Goal: Task Accomplishment & Management: Complete application form

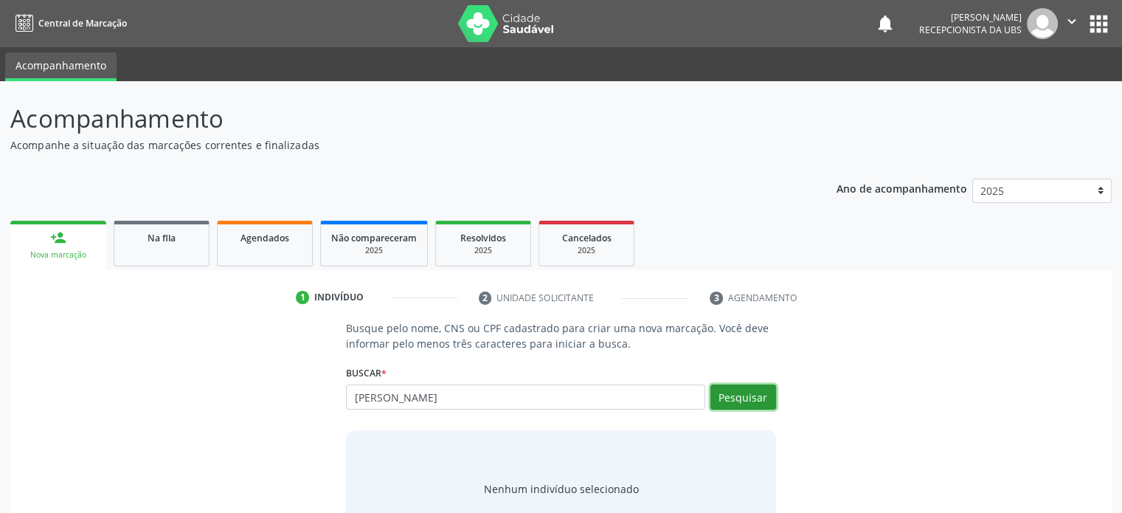
click at [759, 400] on button "Pesquisar" at bounding box center [743, 396] width 66 height 25
click at [506, 393] on input "[PERSON_NAME]" at bounding box center [525, 396] width 358 height 25
click at [508, 397] on input "[PERSON_NAME]" at bounding box center [525, 396] width 358 height 25
drag, startPoint x: 513, startPoint y: 395, endPoint x: 344, endPoint y: 400, distance: 168.3
click at [344, 400] on div "Busque pelo nome, CNS ou CPF cadastrado para criar uma nova marcação. Você deve…" at bounding box center [561, 433] width 450 height 227
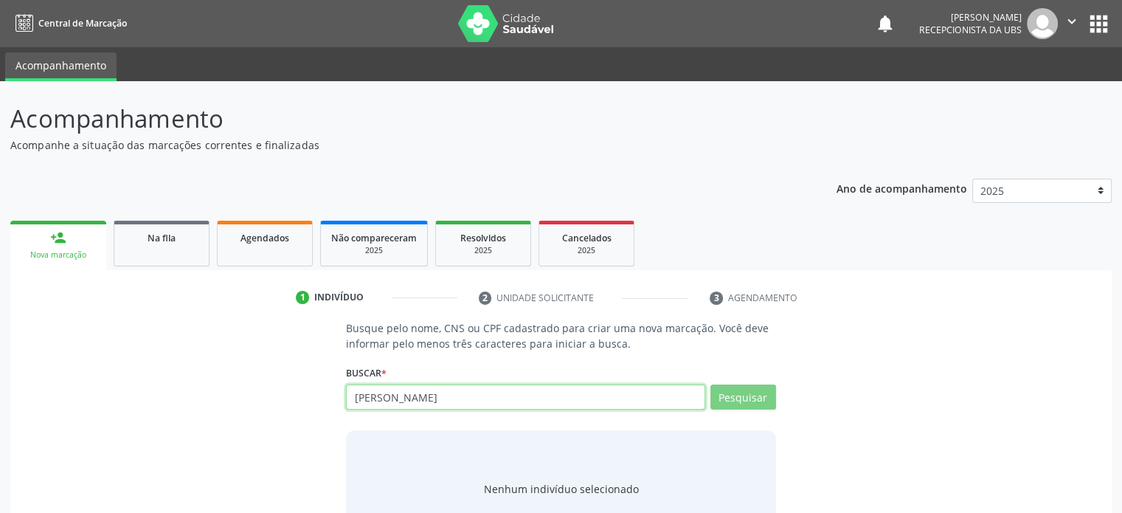
click at [504, 400] on input "[PERSON_NAME]" at bounding box center [525, 396] width 358 height 25
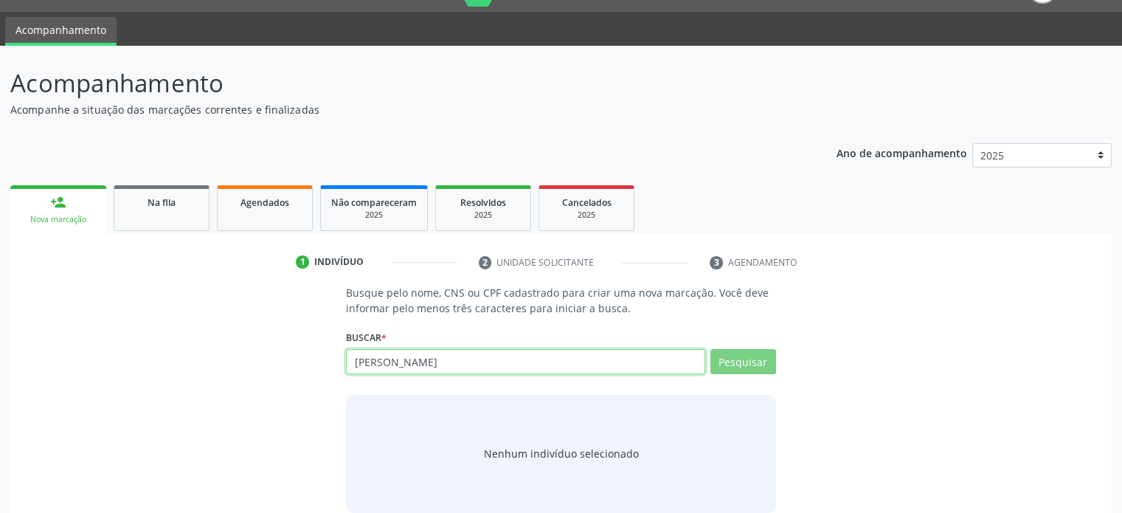
scroll to position [55, 0]
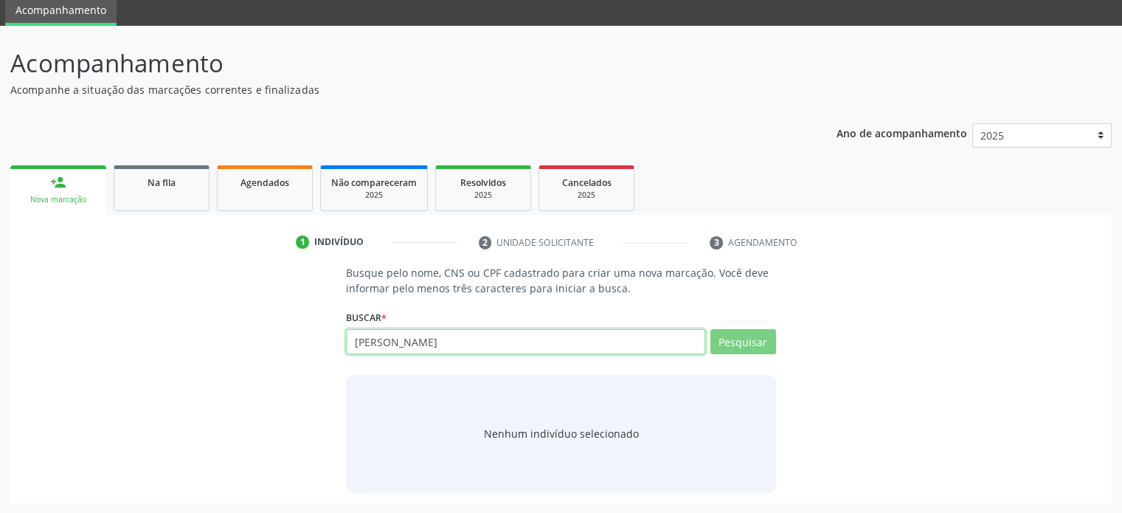
drag, startPoint x: 508, startPoint y: 341, endPoint x: 328, endPoint y: 340, distance: 180.0
click at [328, 340] on div "Busque pelo nome, CNS ou CPF cadastrado para criar uma nova marcação. Você deve…" at bounding box center [561, 378] width 1081 height 227
type input "704"
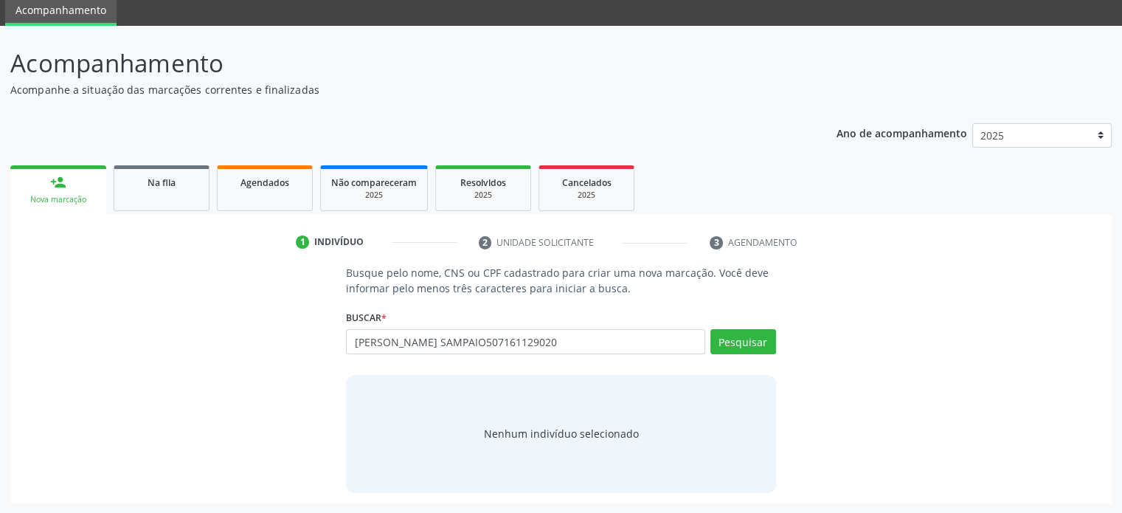
click at [496, 339] on input "[PERSON_NAME] SAMPAIO507161129020" at bounding box center [525, 341] width 358 height 25
type input "704507161129020"
click at [718, 345] on button "Pesquisar" at bounding box center [743, 341] width 66 height 25
type input "704507161129020"
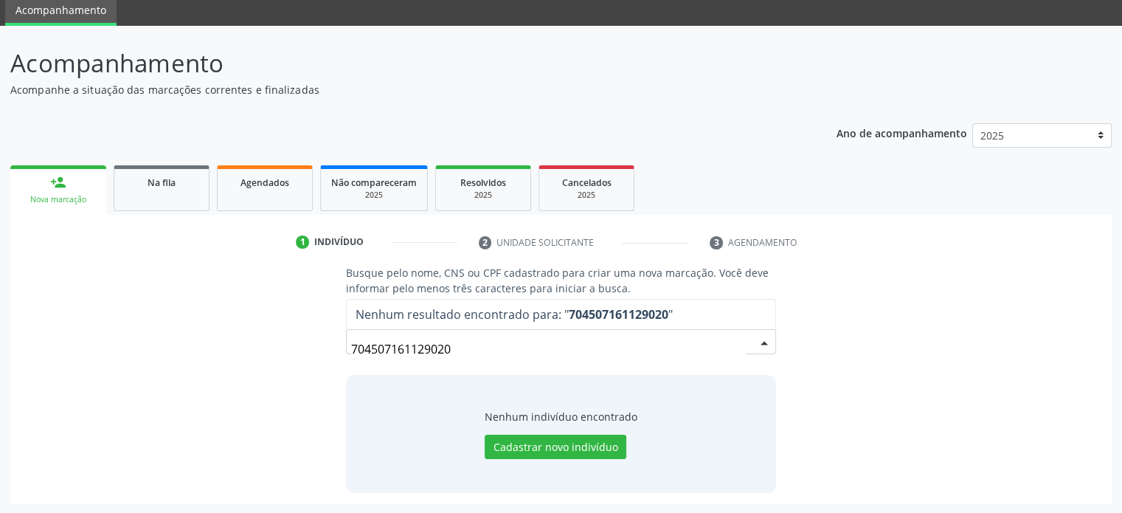
click at [458, 336] on input "704507161129020" at bounding box center [548, 349] width 394 height 30
drag, startPoint x: 462, startPoint y: 346, endPoint x: 370, endPoint y: 349, distance: 93.0
click at [370, 349] on input "704507161129020" at bounding box center [548, 349] width 394 height 30
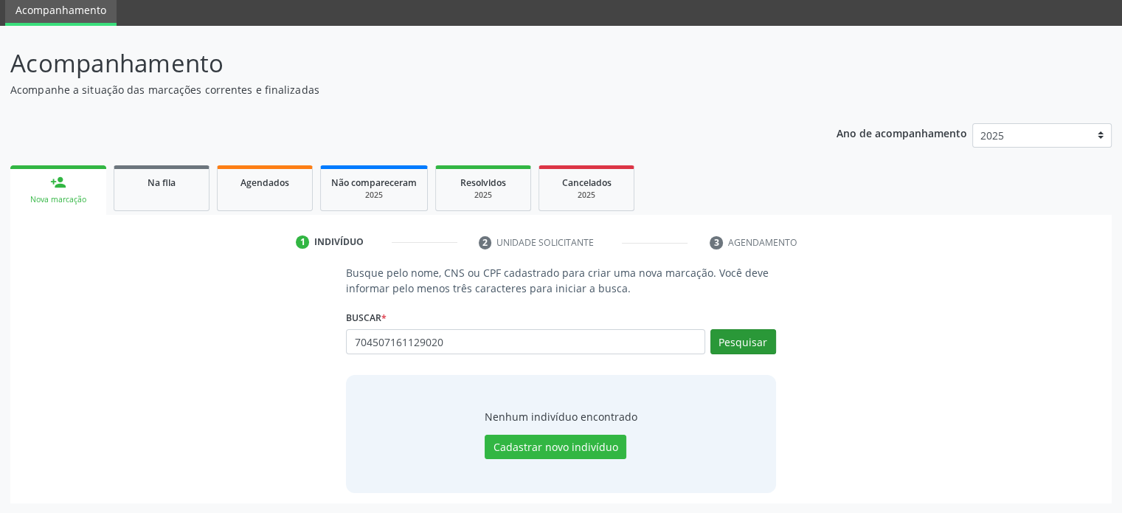
type input "704507161129020"
click at [738, 339] on button "Pesquisar" at bounding box center [743, 341] width 66 height 25
type input "704507161129020"
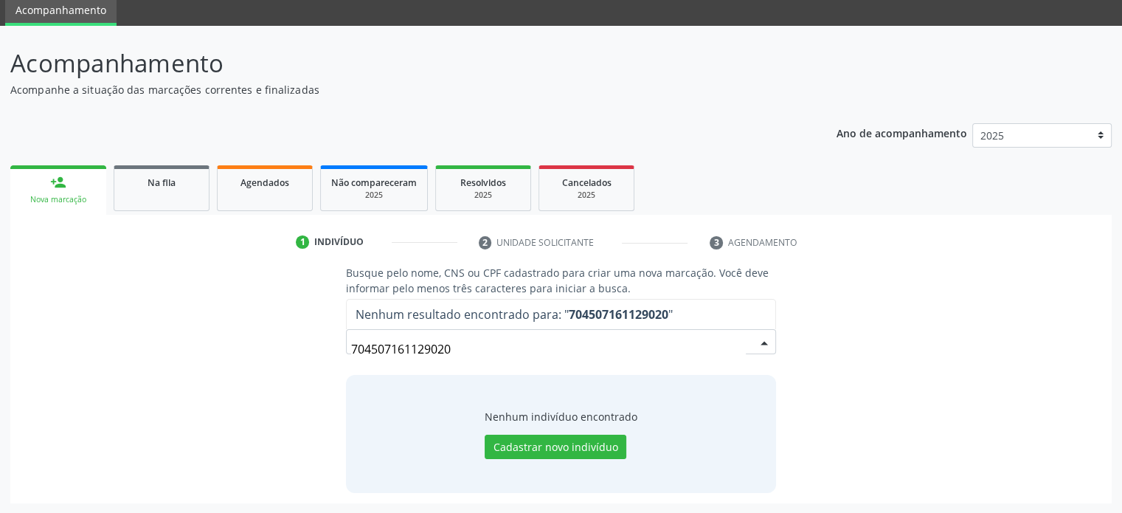
click at [475, 349] on input "704507161129020" at bounding box center [548, 349] width 394 height 30
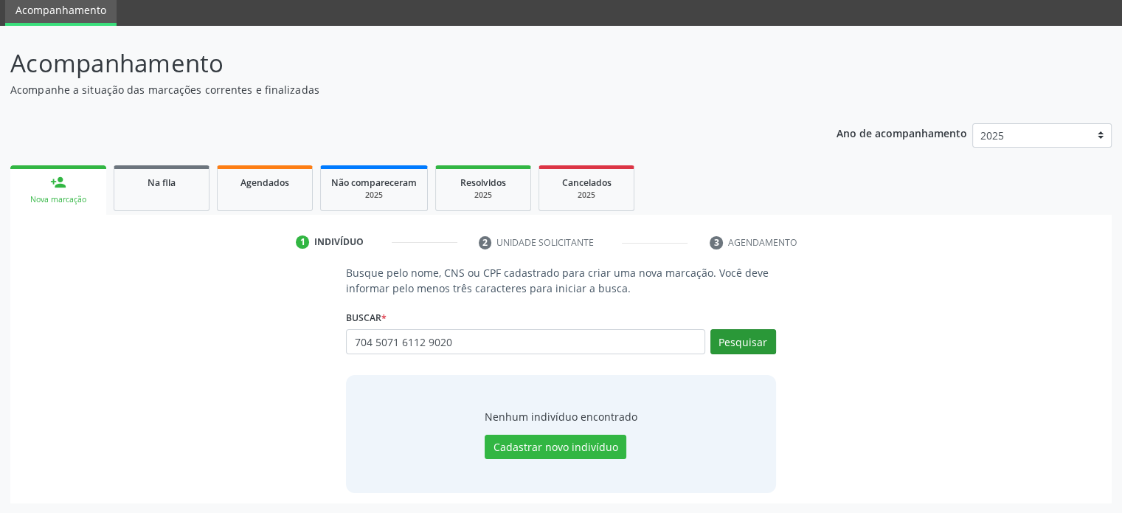
type input "704 5071 6112 9020"
click at [753, 336] on button "Pesquisar" at bounding box center [743, 341] width 66 height 25
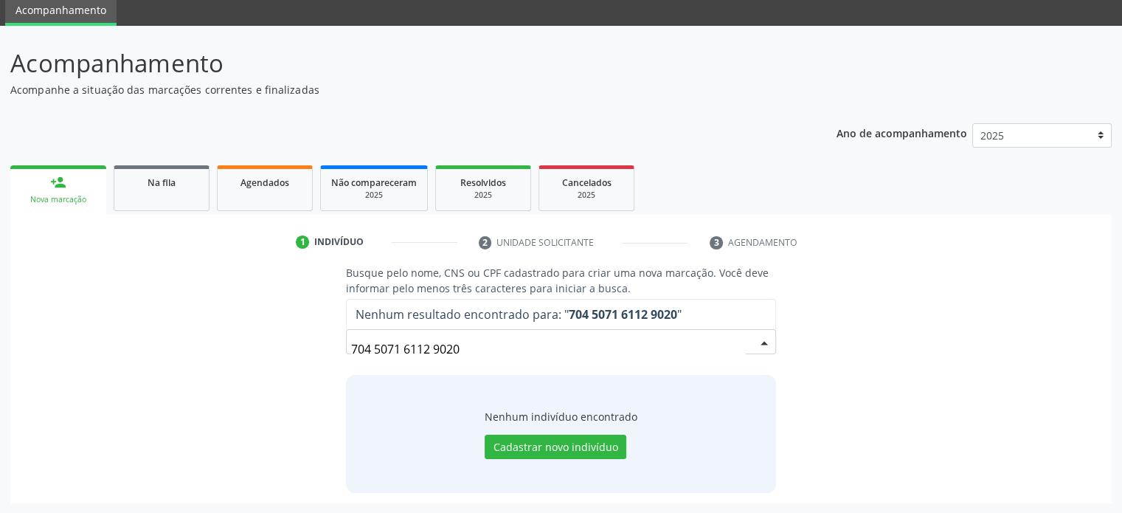
click at [858, 312] on div "Busque pelo nome, CNS ou CPF cadastrado para criar uma nova marcação. Você deve…" at bounding box center [561, 378] width 1081 height 227
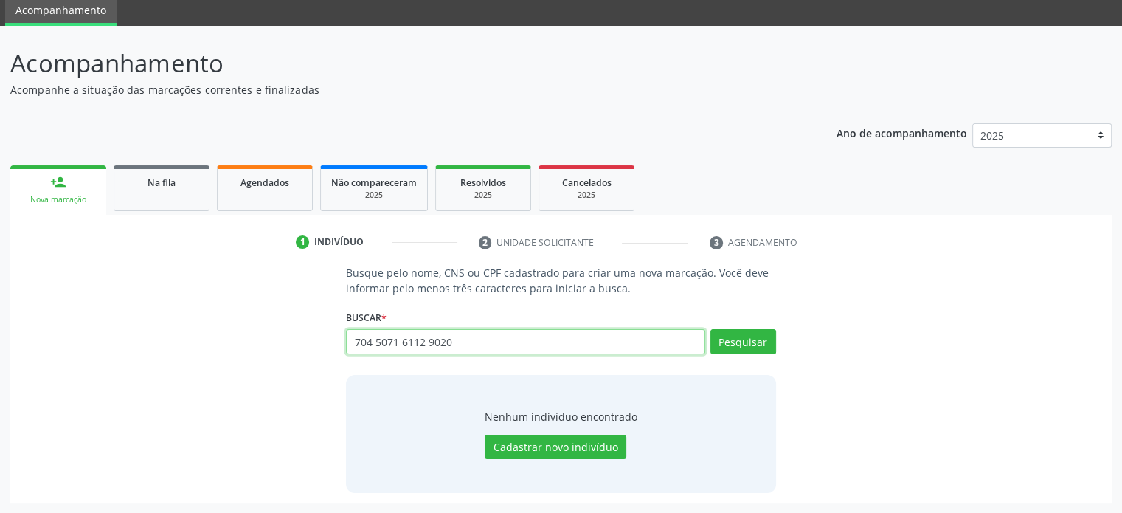
drag, startPoint x: 463, startPoint y: 341, endPoint x: 319, endPoint y: 344, distance: 144.6
click at [319, 344] on div "Busque pelo nome, CNS ou CPF cadastrado para criar uma nova marcação. Você deve…" at bounding box center [561, 378] width 1081 height 227
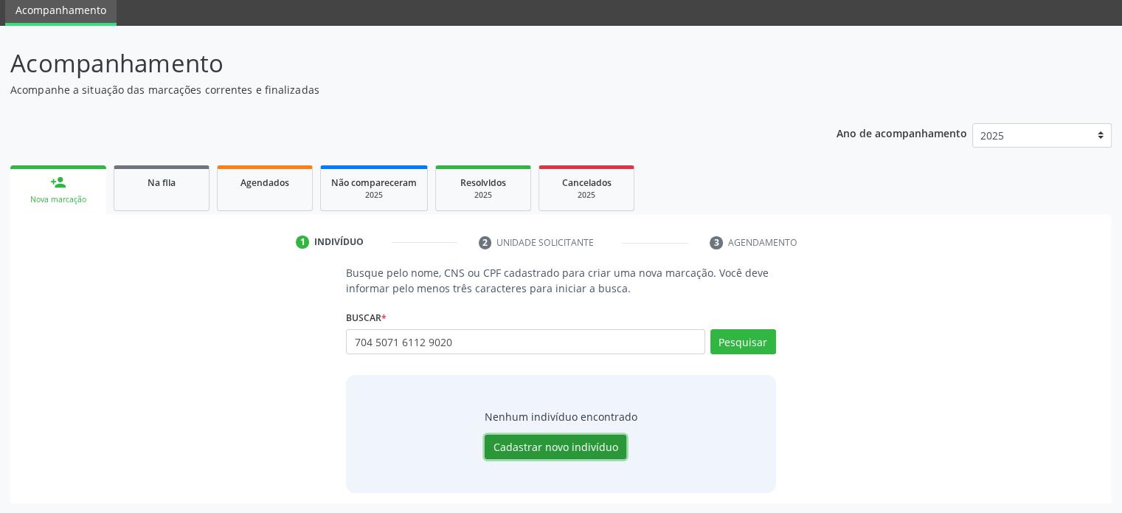
click at [566, 450] on button "Cadastrar novo indivíduo" at bounding box center [556, 446] width 142 height 25
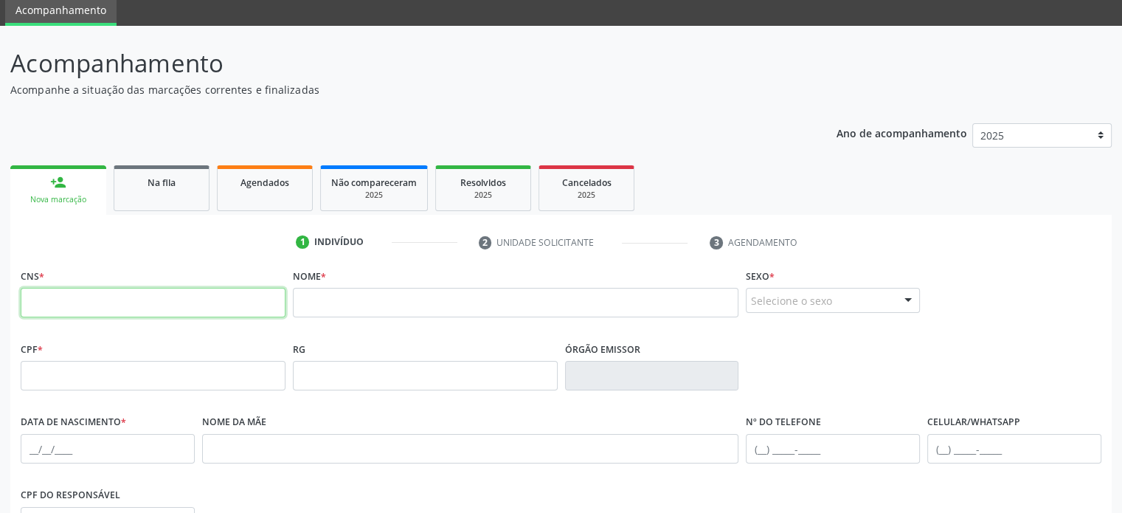
click at [146, 305] on input "text" at bounding box center [153, 303] width 265 height 30
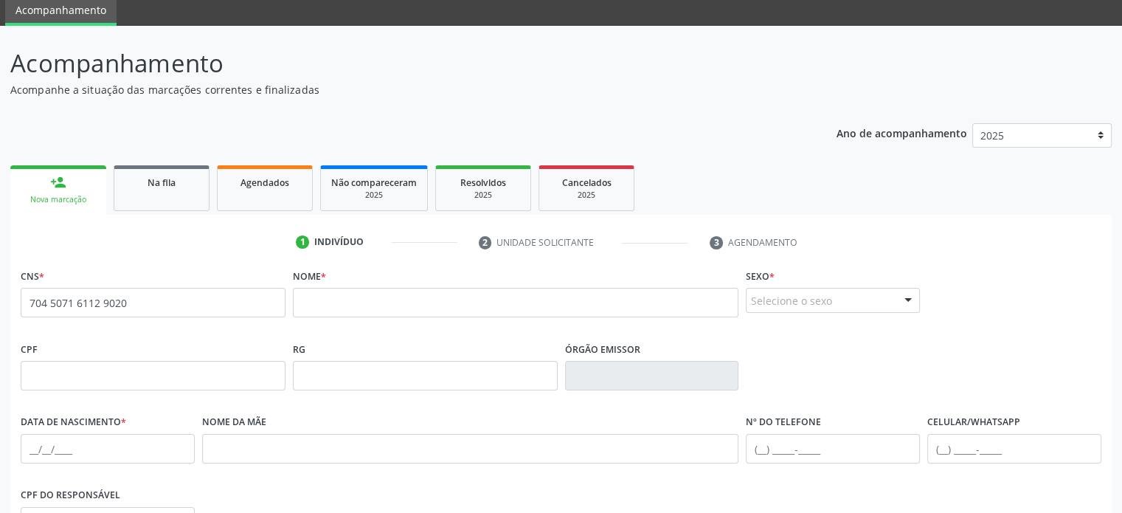
type input "704 5071 6112 9020"
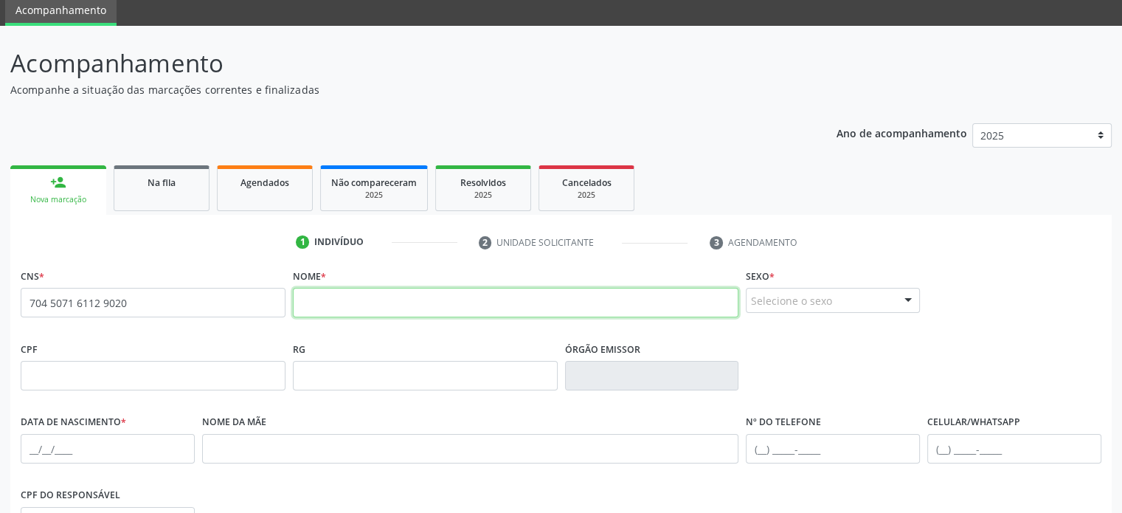
click at [313, 300] on input "text" at bounding box center [516, 303] width 446 height 30
type input "[PERSON_NAME]"
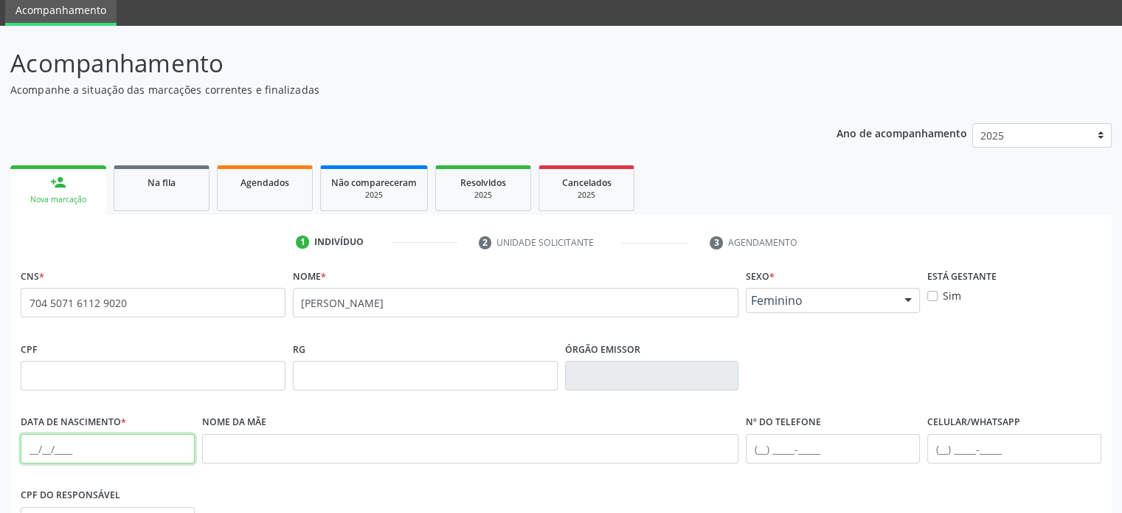
click at [32, 450] on input "text" at bounding box center [108, 449] width 174 height 30
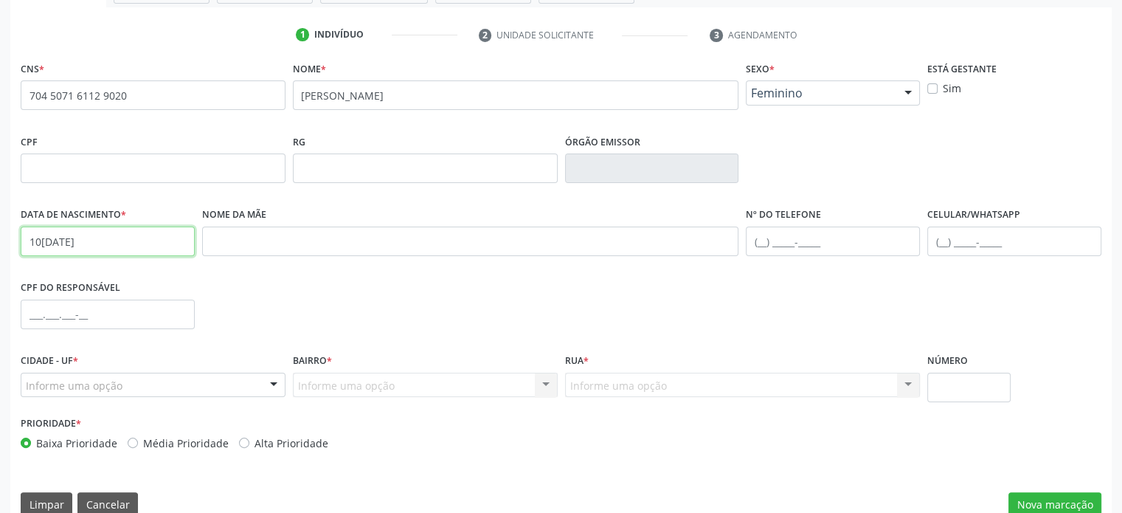
scroll to position [277, 0]
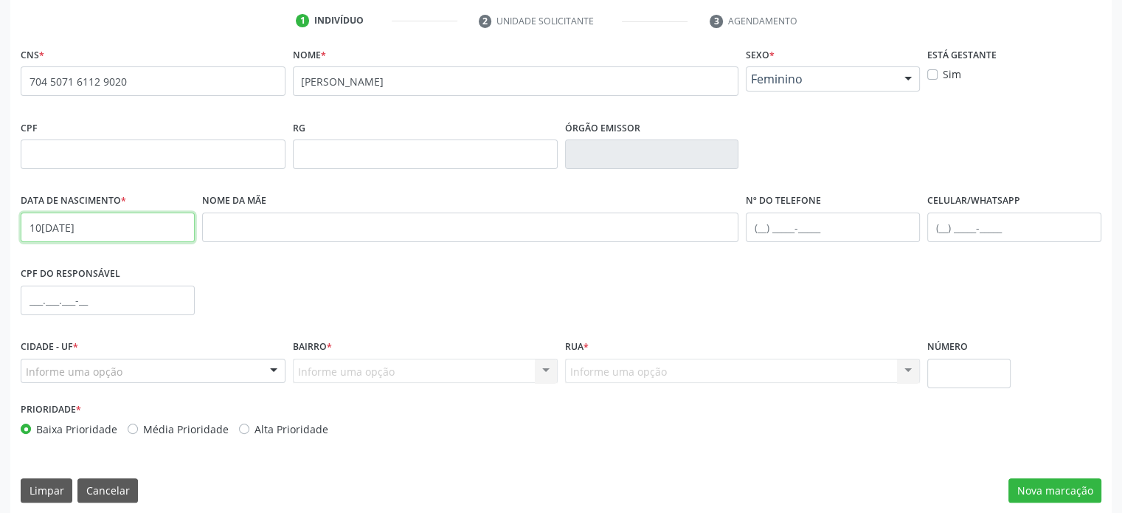
type input "10[DATE]"
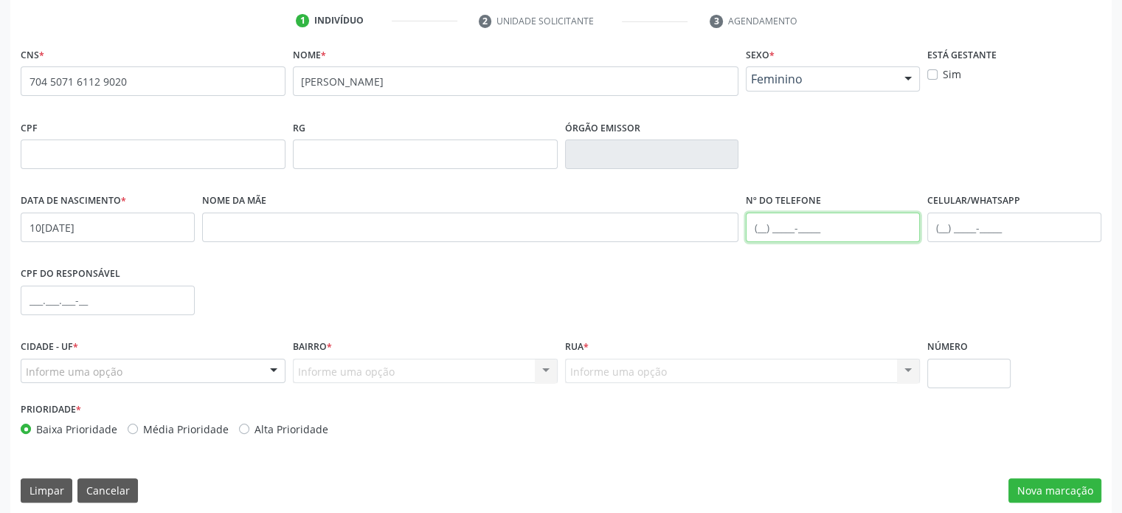
click at [759, 228] on input "text" at bounding box center [833, 227] width 174 height 30
drag, startPoint x: 839, startPoint y: 227, endPoint x: 746, endPoint y: 227, distance: 93.7
click at [746, 227] on input "[PHONE_NUMBER]" at bounding box center [833, 227] width 174 height 30
type input "[PHONE_NUMBER]"
click at [941, 226] on input "text" at bounding box center [1014, 227] width 174 height 30
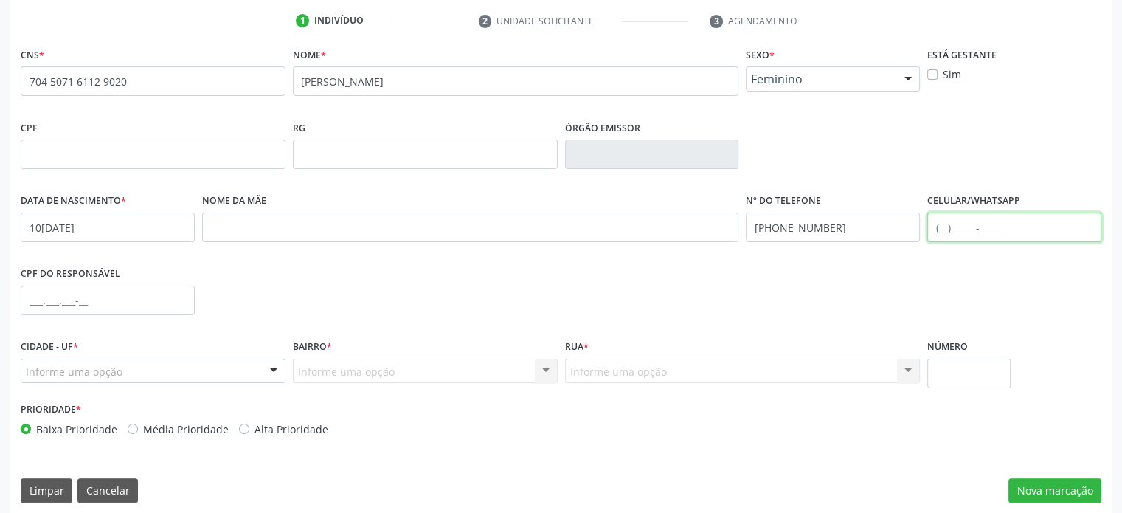
paste input "[PHONE_NUMBER]"
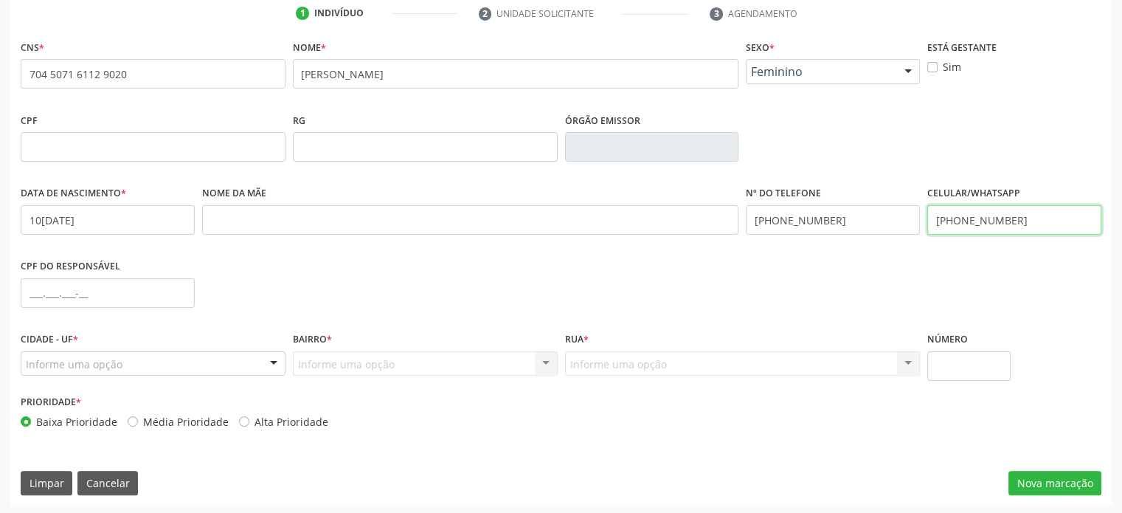
scroll to position [286, 0]
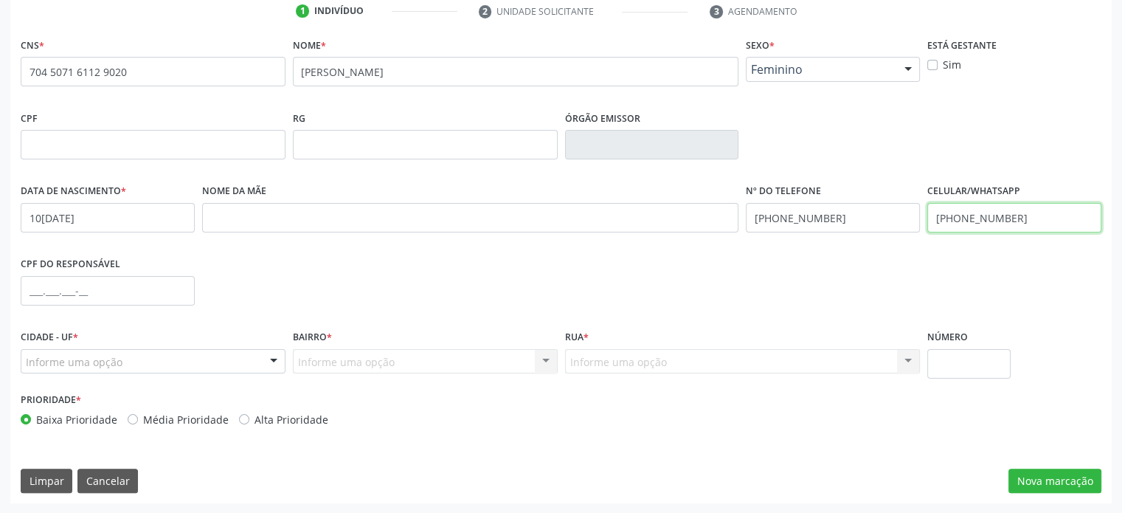
type input "[PHONE_NUMBER]"
click at [195, 419] on label "Média Prioridade" at bounding box center [186, 419] width 86 height 15
click at [138, 419] on input "Média Prioridade" at bounding box center [133, 418] width 10 height 13
radio input "true"
click at [92, 418] on label "Baixa Prioridade" at bounding box center [76, 419] width 81 height 15
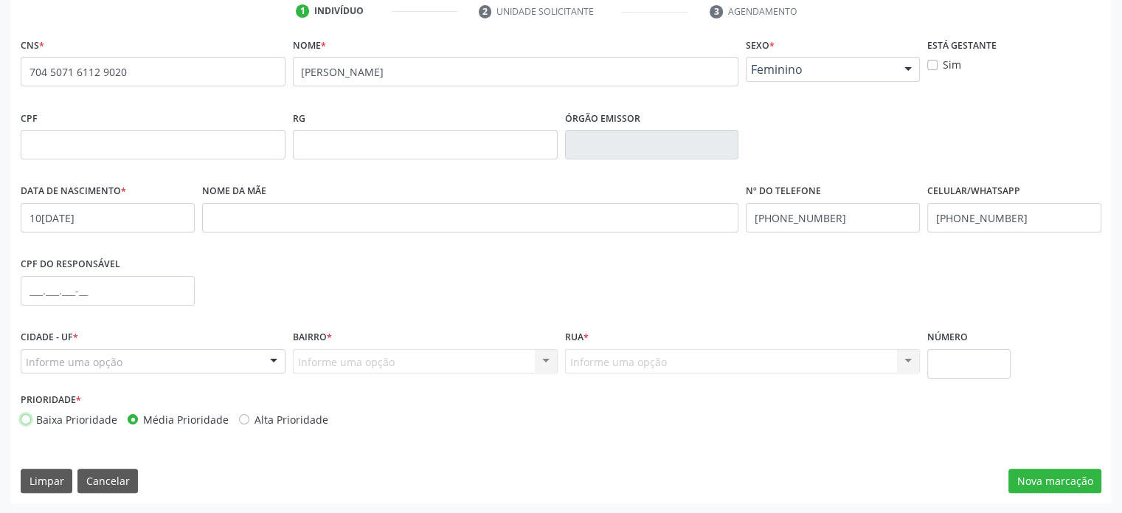
click at [31, 418] on input "Baixa Prioridade" at bounding box center [26, 418] width 10 height 13
radio input "true"
click at [1063, 482] on button "Nova marcação" at bounding box center [1054, 480] width 93 height 25
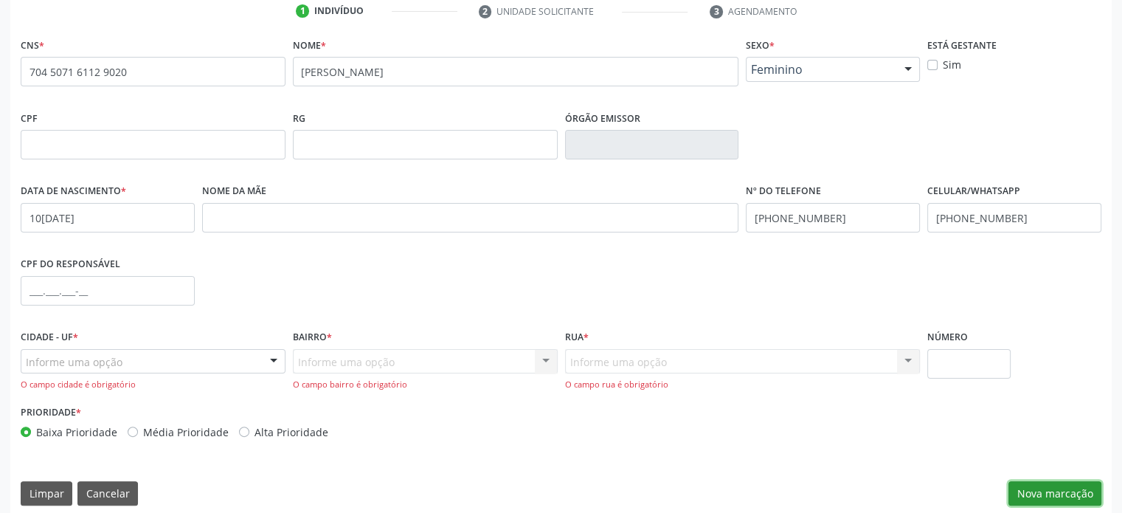
click at [1043, 493] on button "Nova marcação" at bounding box center [1054, 493] width 93 height 25
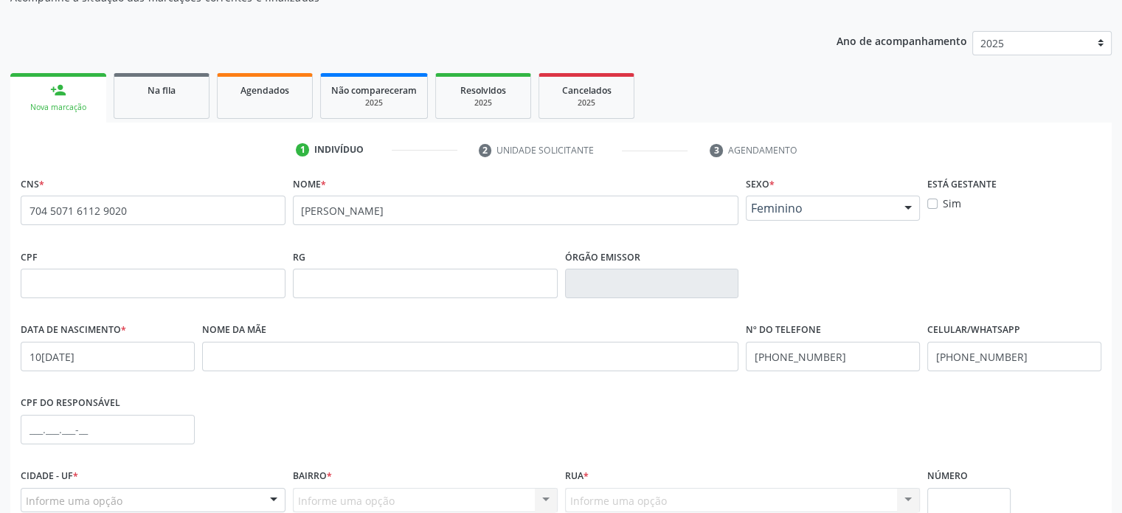
scroll to position [299, 0]
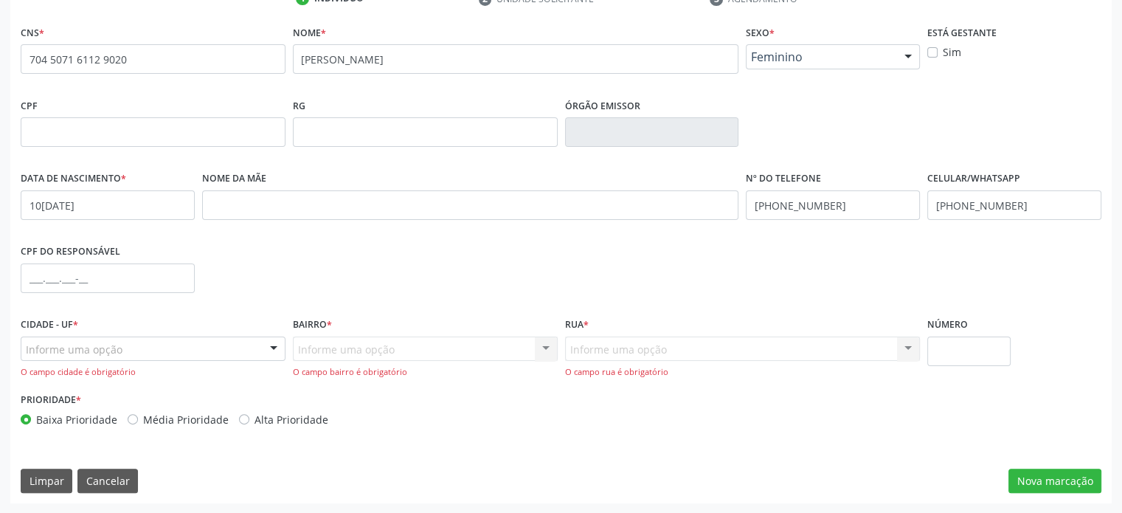
click at [787, 421] on div "Prioridade * Baixa Prioridade Média Prioridade Alta Prioridade" at bounding box center [561, 413] width 1088 height 49
click at [142, 347] on div "Informe uma opção" at bounding box center [153, 348] width 265 height 25
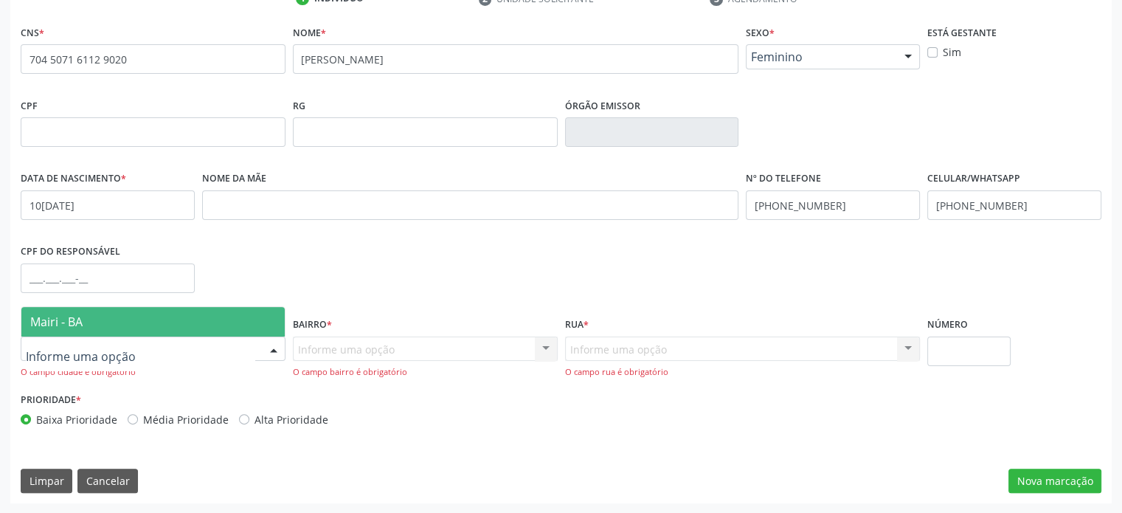
click at [153, 324] on span "Mairi - BA" at bounding box center [152, 322] width 263 height 30
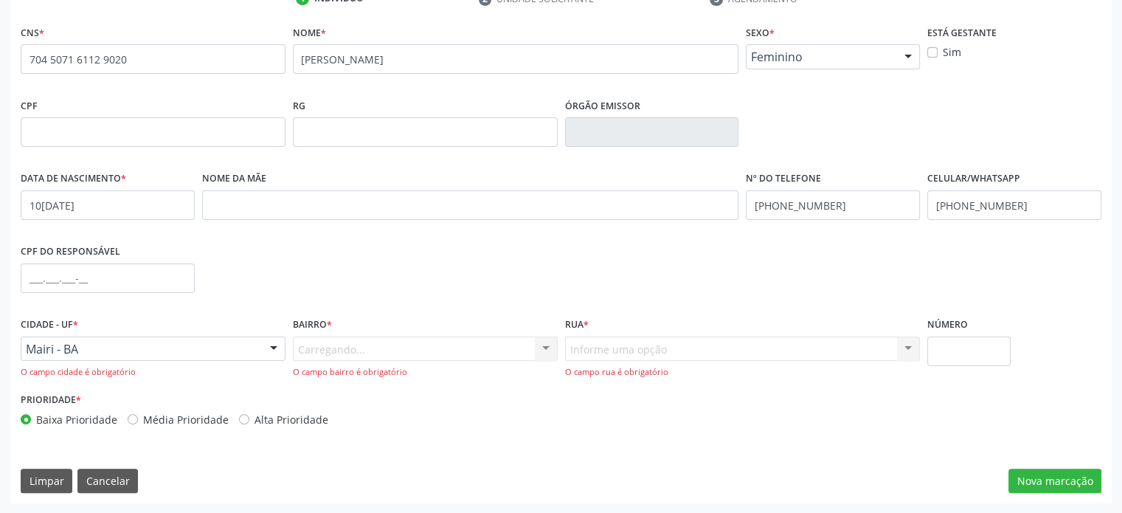
click at [321, 348] on div "Carregando... Nenhum resultado encontrado para: " " Nenhuma opção encontrada. D…" at bounding box center [425, 357] width 265 height 42
click at [659, 345] on div "Informe uma opção Nenhum resultado encontrado para: " " Nenhuma opção encontrad…" at bounding box center [743, 357] width 356 height 42
click at [912, 347] on div "Informe uma opção Nenhum resultado encontrado para: " " Nenhuma opção encontrad…" at bounding box center [743, 357] width 356 height 42
click at [434, 347] on div "Informe uma opção" at bounding box center [425, 348] width 265 height 25
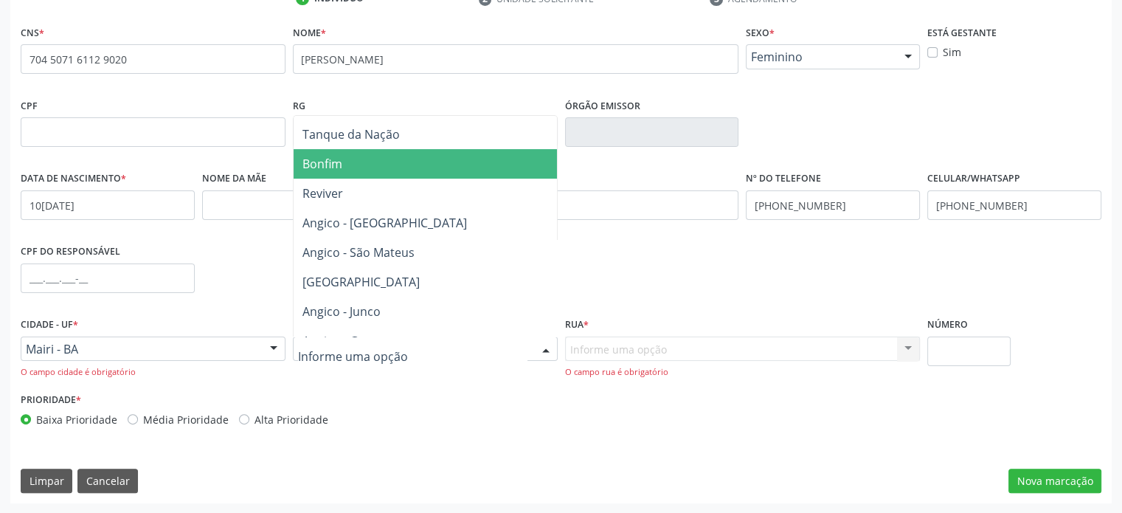
scroll to position [443, 0]
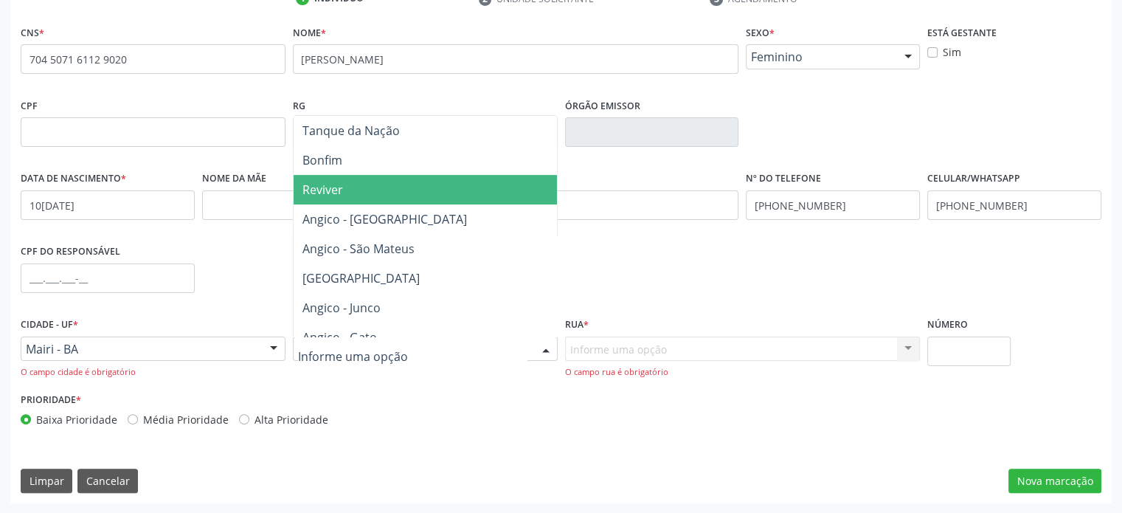
click at [343, 182] on span "Reviver" at bounding box center [425, 190] width 263 height 30
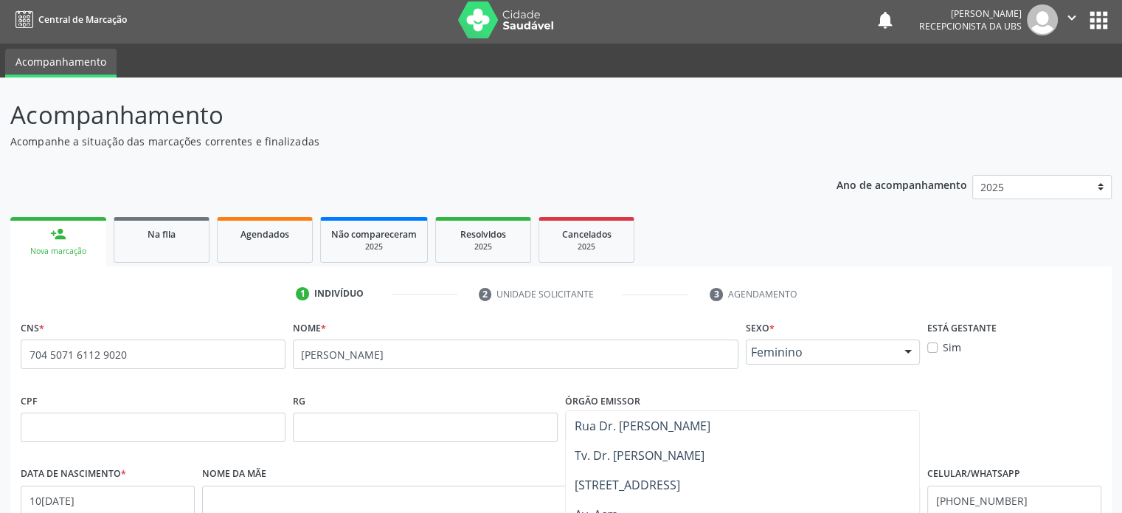
scroll to position [299, 0]
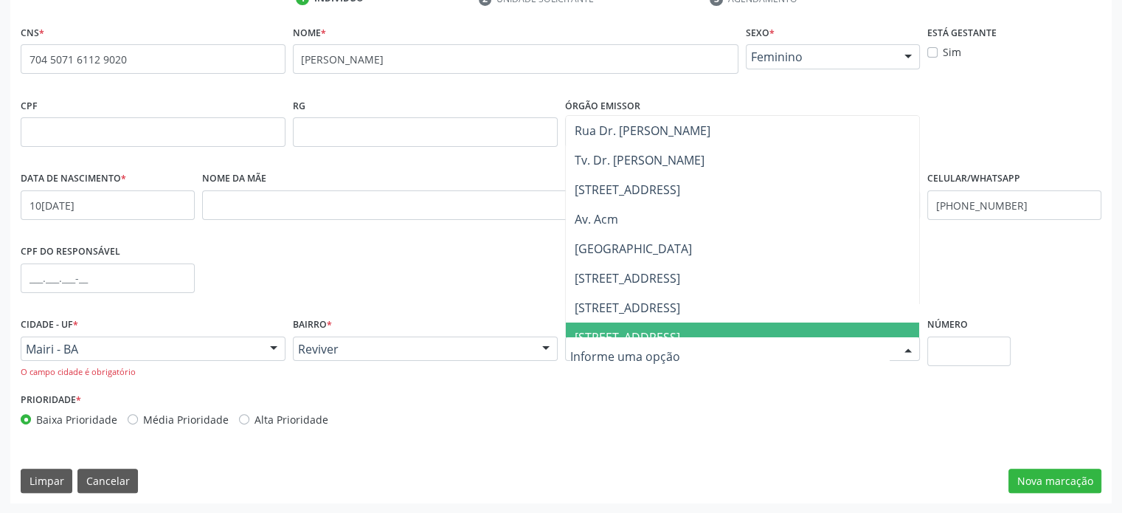
click at [410, 415] on div "Baixa Prioridade Média Prioridade Alta Prioridade" at bounding box center [289, 419] width 537 height 15
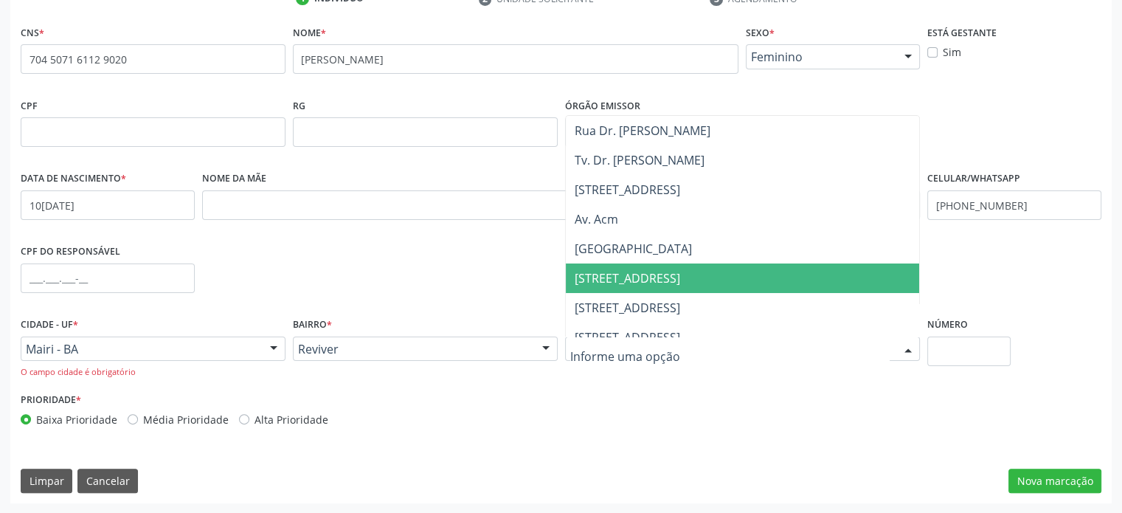
click at [639, 268] on span "[STREET_ADDRESS]" at bounding box center [743, 278] width 354 height 30
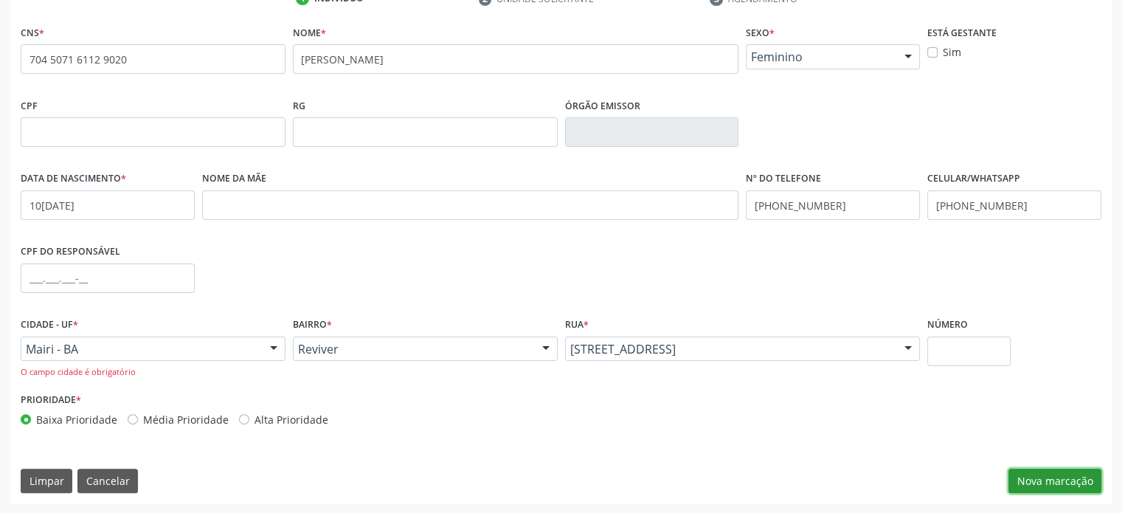
click at [1064, 485] on button "Nova marcação" at bounding box center [1054, 480] width 93 height 25
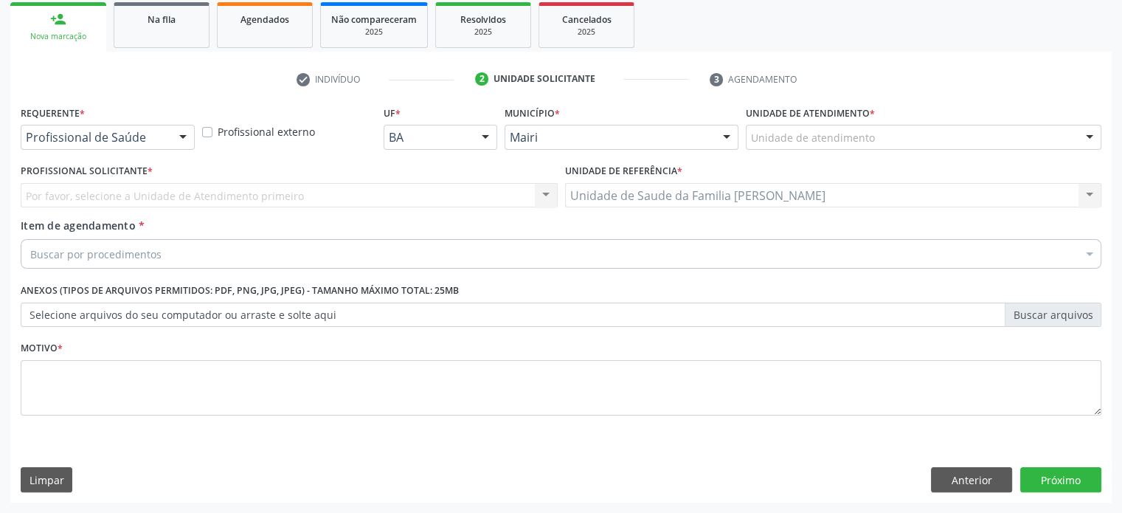
scroll to position [218, 0]
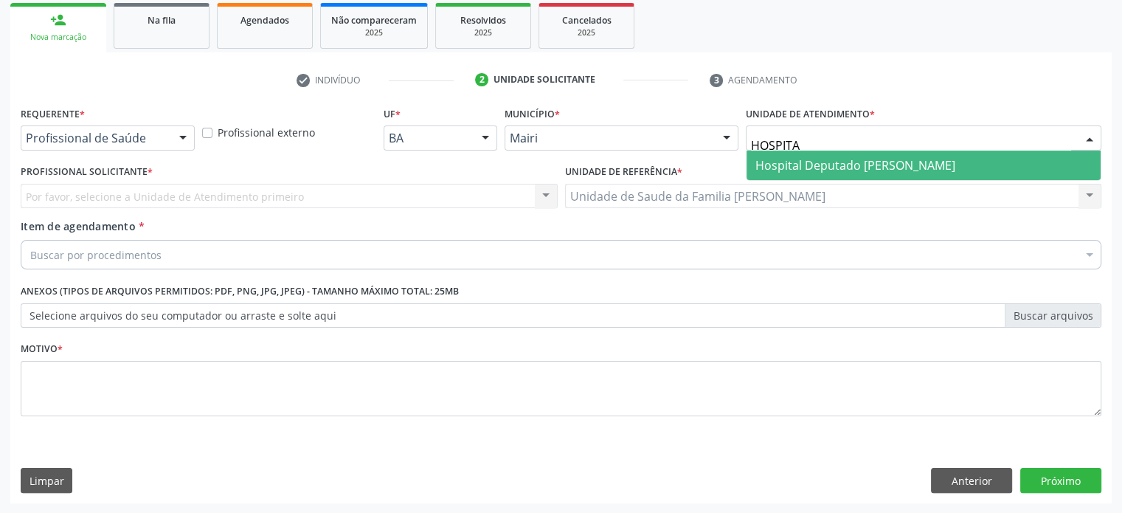
type input "HOSPITAL"
click at [785, 162] on span "Hospital Deputado [PERSON_NAME]" at bounding box center [855, 165] width 200 height 16
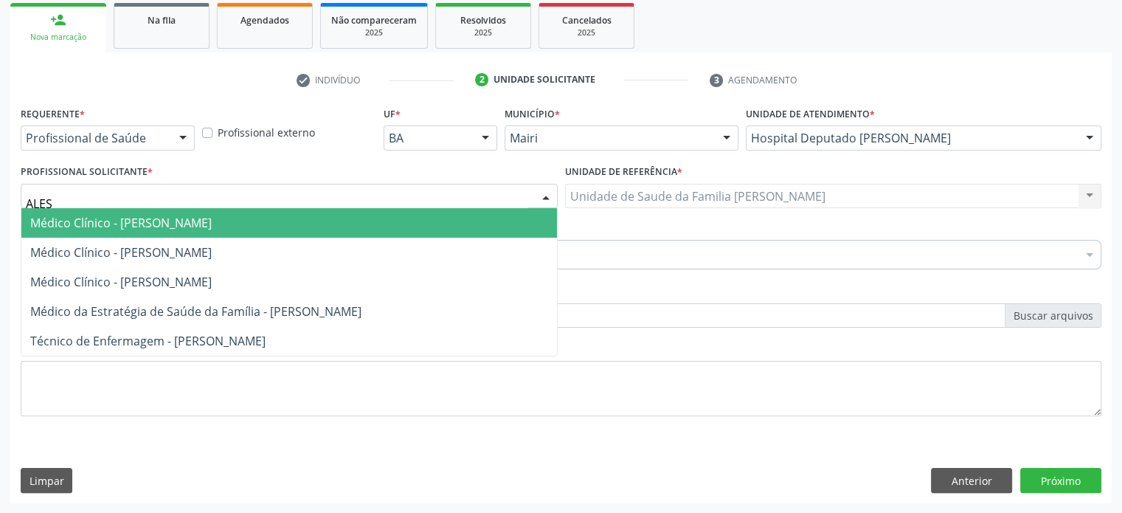
type input "ALESS"
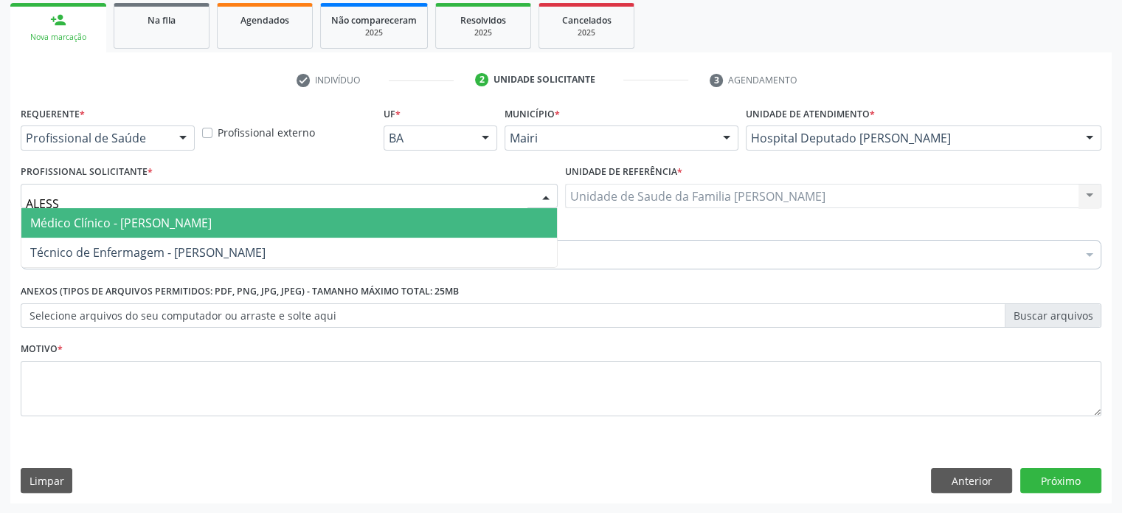
click at [173, 226] on span "Médico Clínico - [PERSON_NAME]" at bounding box center [120, 223] width 181 height 16
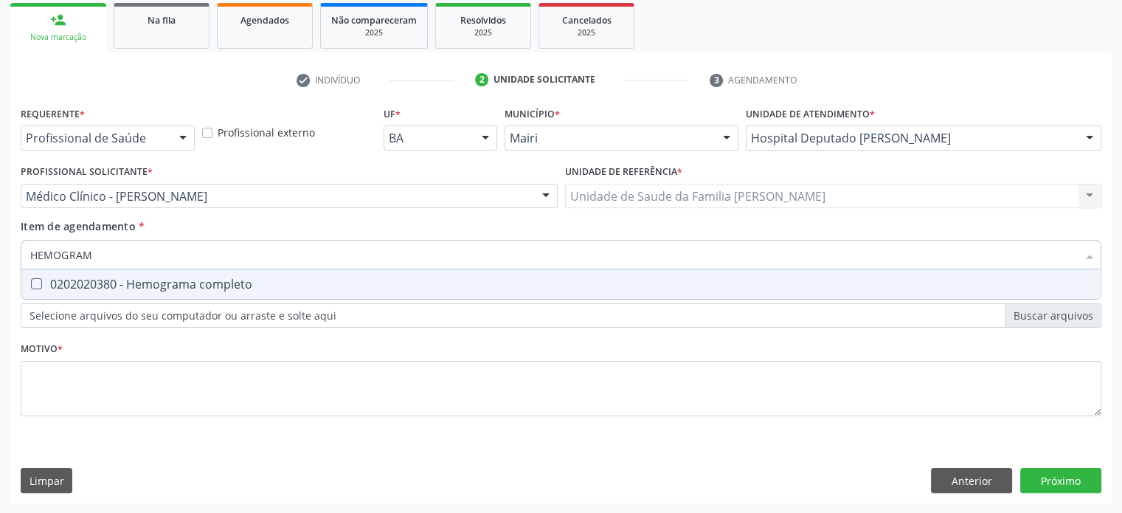
type input "HEMOGRAMA"
click at [111, 282] on div "0202020380 - Hemograma completo" at bounding box center [560, 284] width 1061 height 12
checkbox completo "true"
drag, startPoint x: 118, startPoint y: 253, endPoint x: 8, endPoint y: 258, distance: 110.0
click at [8, 258] on div "Acompanhamento Acompanhe a situação das marcações correntes e finalizadas Relat…" at bounding box center [561, 189] width 1122 height 650
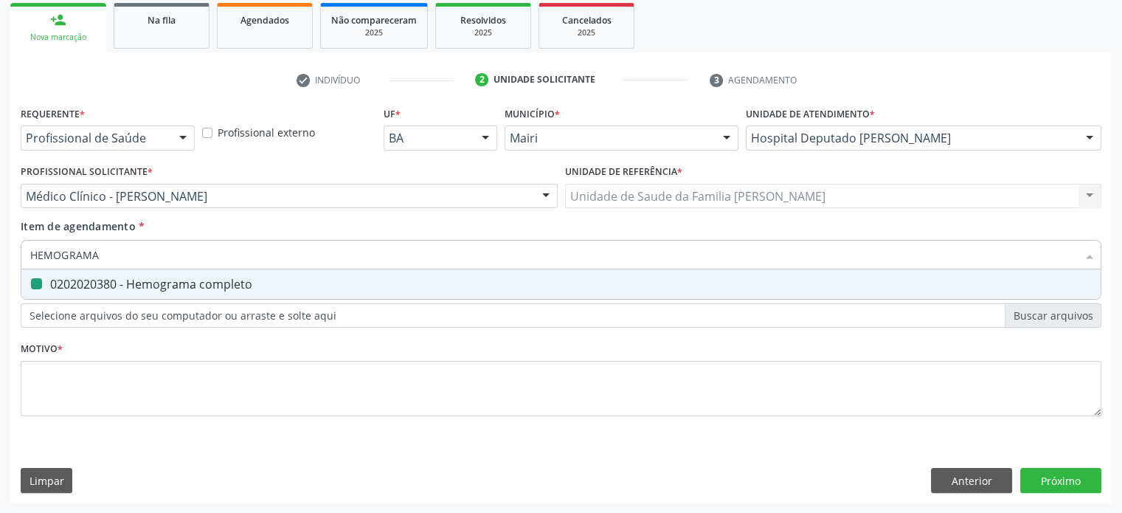
type input "G"
checkbox completo "false"
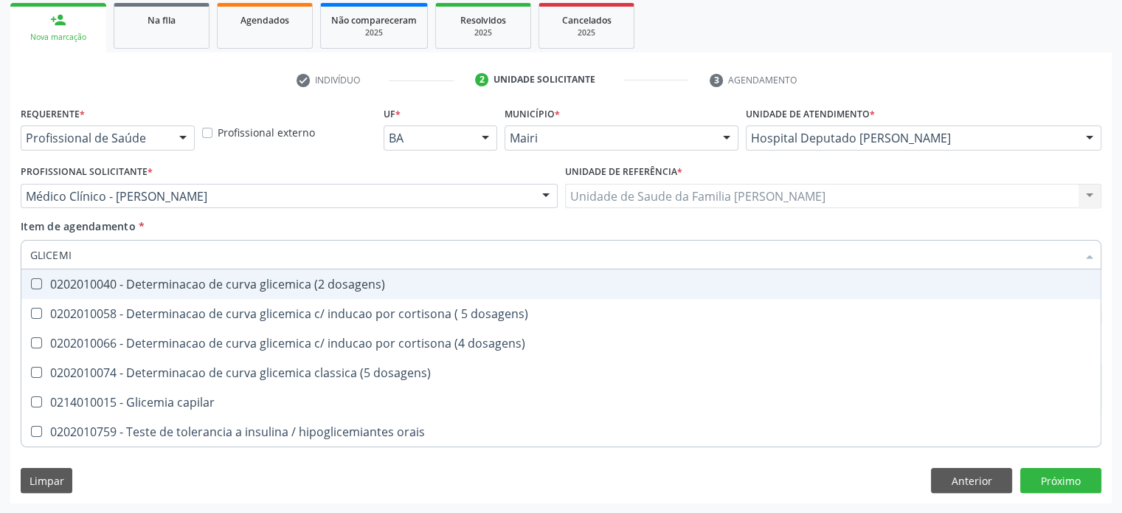
type input "GLICEMIA"
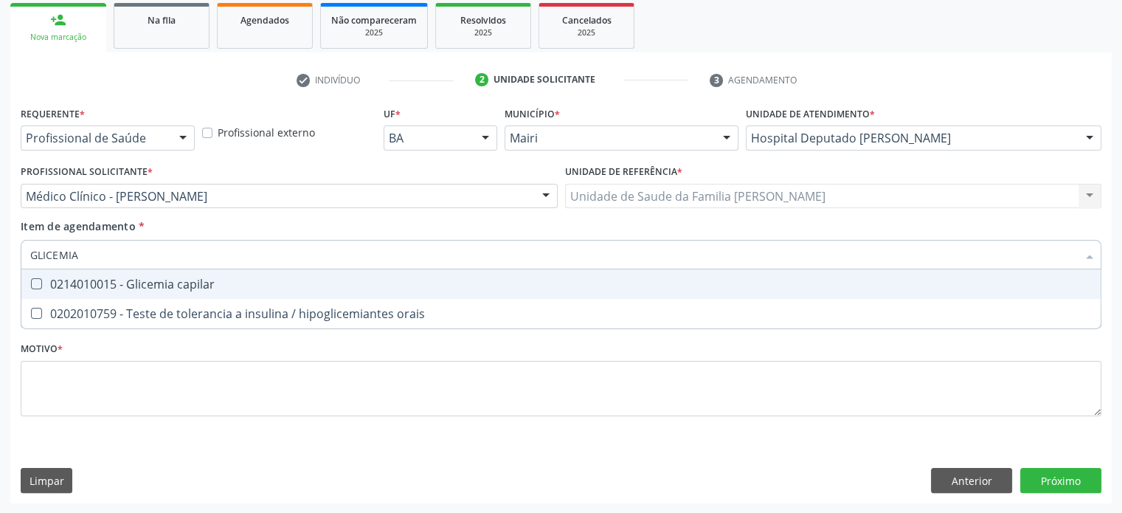
click at [46, 276] on span "0214010015 - Glicemia capilar" at bounding box center [560, 284] width 1079 height 30
checkbox capilar "true"
drag, startPoint x: 87, startPoint y: 262, endPoint x: 1, endPoint y: 251, distance: 87.0
click at [1, 251] on div "Acompanhamento Acompanhe a situação das marcações correntes e finalizadas Relat…" at bounding box center [561, 189] width 1122 height 650
type input "C"
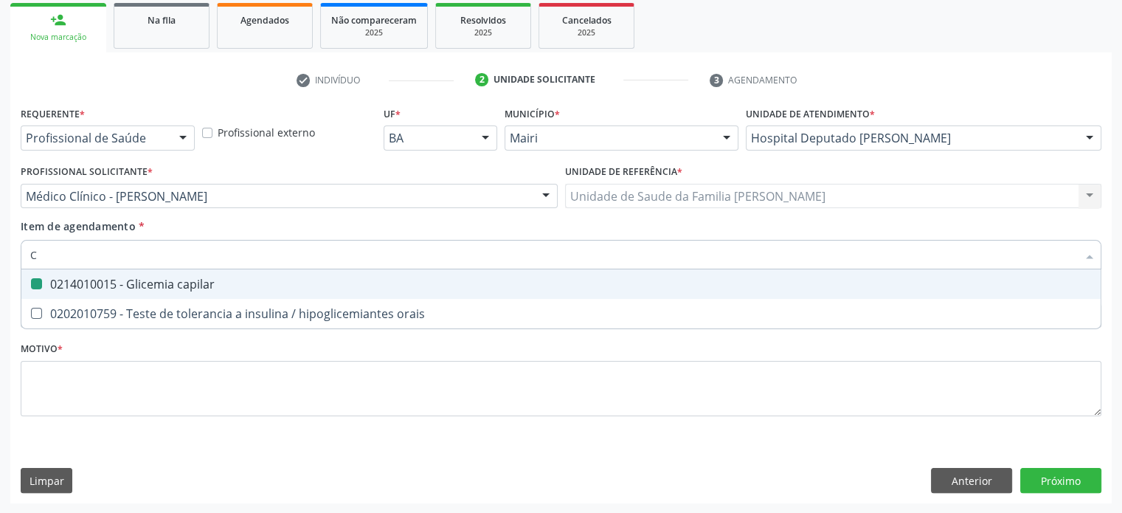
checkbox capilar "false"
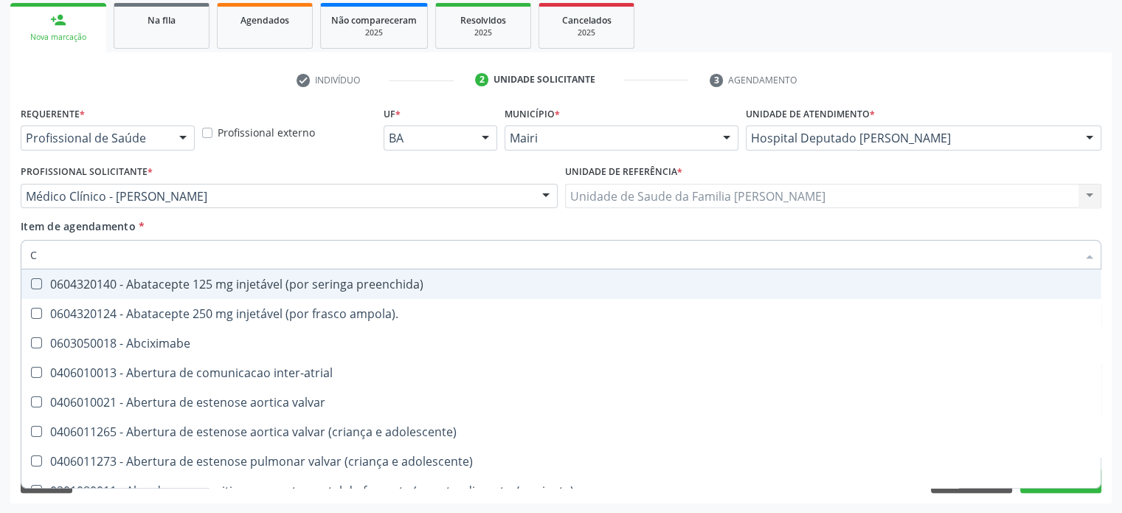
type input "CO"
checkbox osseo "true"
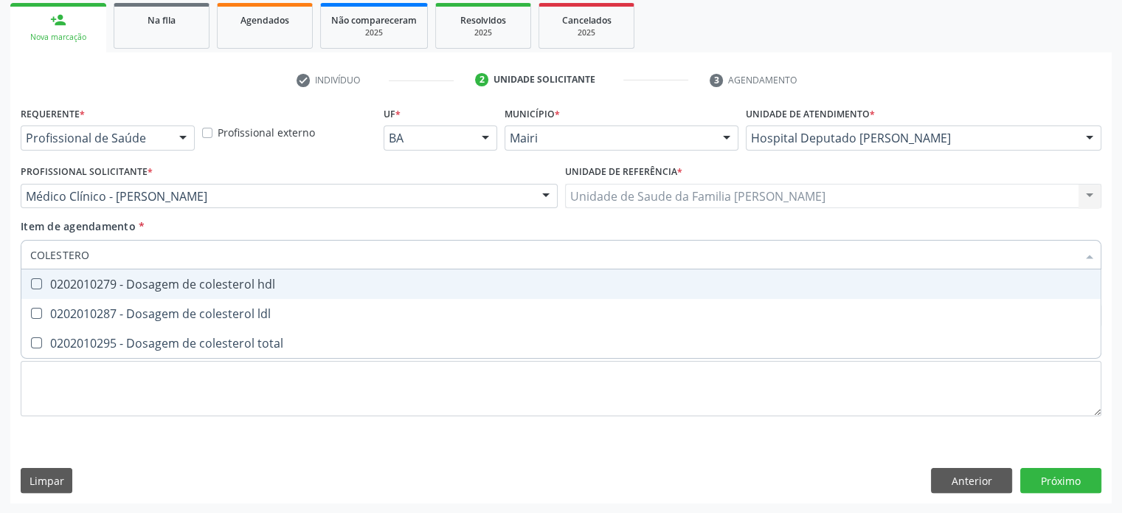
type input "COLESTEROL"
click at [108, 282] on div "0202010279 - Dosagem de colesterol hdl" at bounding box center [560, 284] width 1061 height 12
checkbox hdl "true"
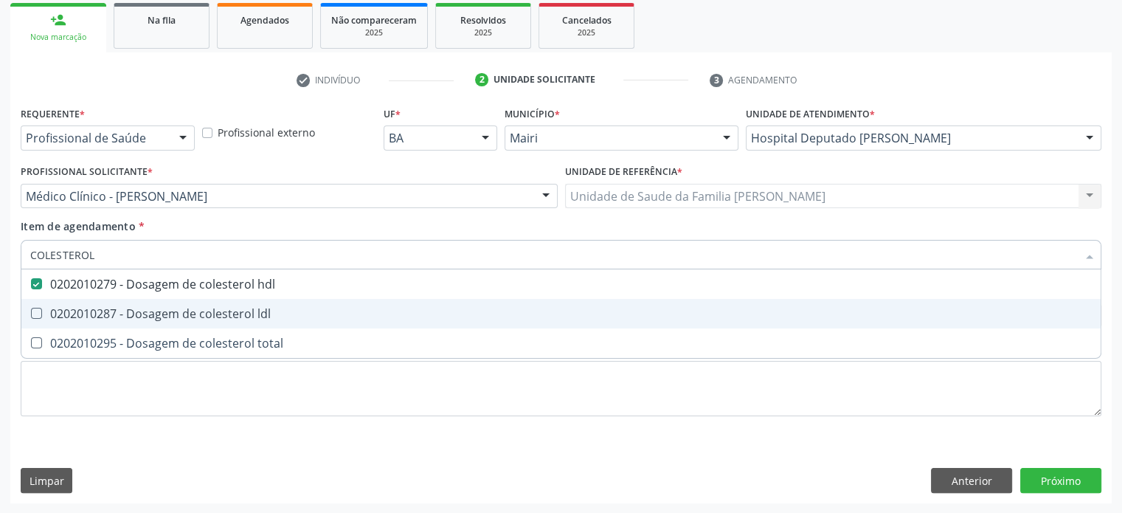
click at [108, 311] on div "0202010287 - Dosagem de colesterol ldl" at bounding box center [560, 314] width 1061 height 12
checkbox ldl "true"
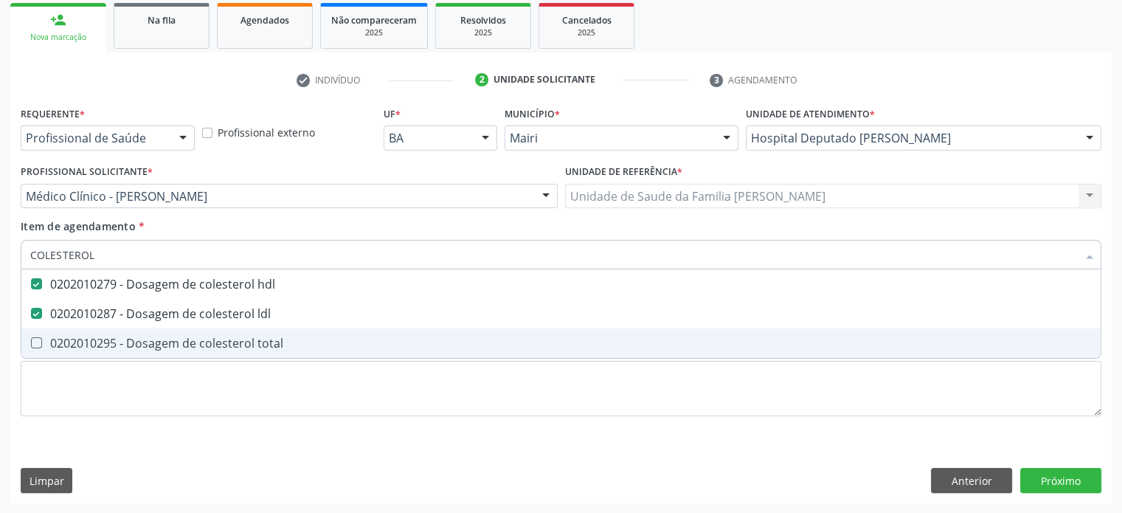
click at [100, 337] on div "0202010295 - Dosagem de colesterol total" at bounding box center [560, 343] width 1061 height 12
checkbox total "true"
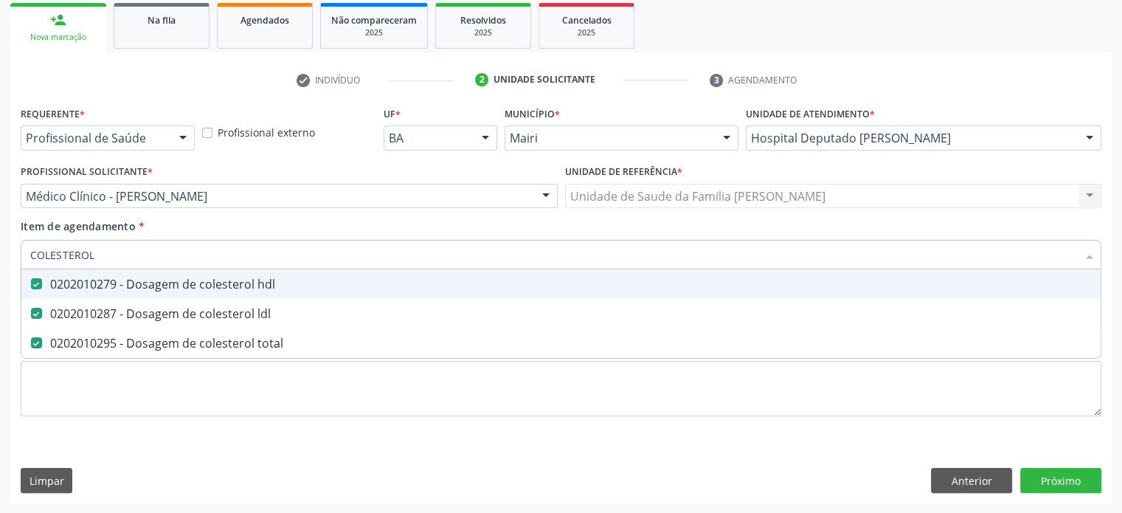
drag, startPoint x: 112, startPoint y: 256, endPoint x: 2, endPoint y: 251, distance: 110.0
click at [2, 251] on div "Acompanhamento Acompanhe a situação das marcações correntes e finalizadas Relat…" at bounding box center [561, 189] width 1122 height 650
type input "T"
checkbox hdl "false"
checkbox ldl "false"
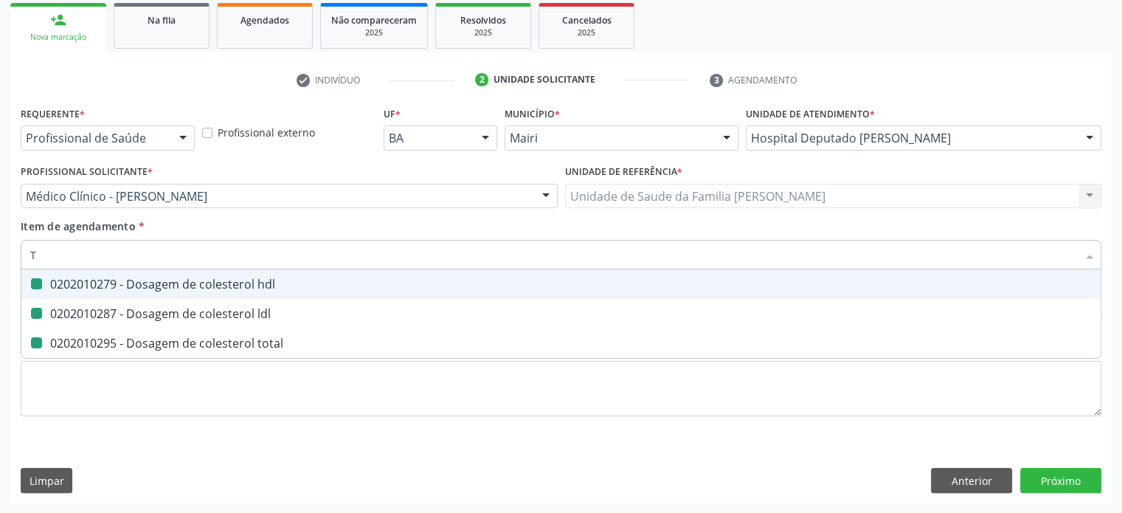
checkbox total "false"
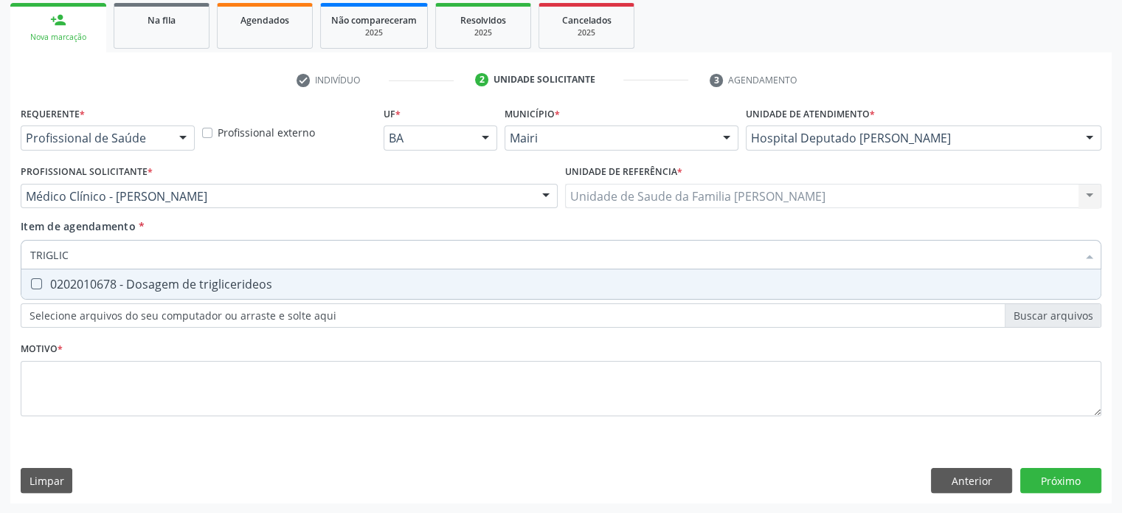
type input "TRIGLICE"
click at [128, 285] on div "0202010678 - Dosagem de triglicerideos" at bounding box center [560, 284] width 1061 height 12
checkbox triglicerideos "true"
drag, startPoint x: 105, startPoint y: 257, endPoint x: 12, endPoint y: 256, distance: 92.9
click at [12, 256] on div "Requerente * Profissional de Saúde Profissional de Saúde Paciente Nenhum result…" at bounding box center [560, 303] width 1101 height 400
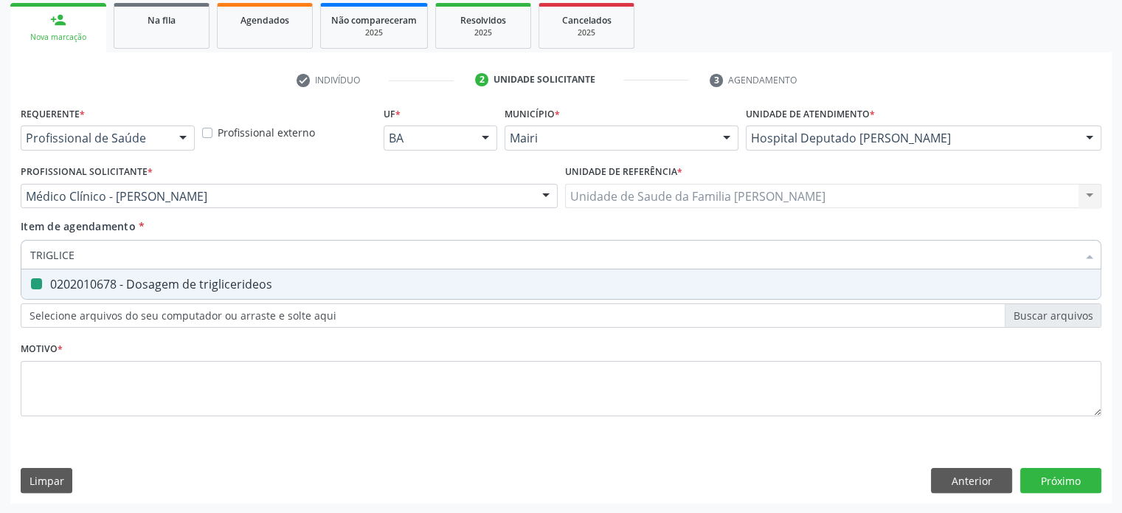
type input "T"
checkbox triglicerideos "false"
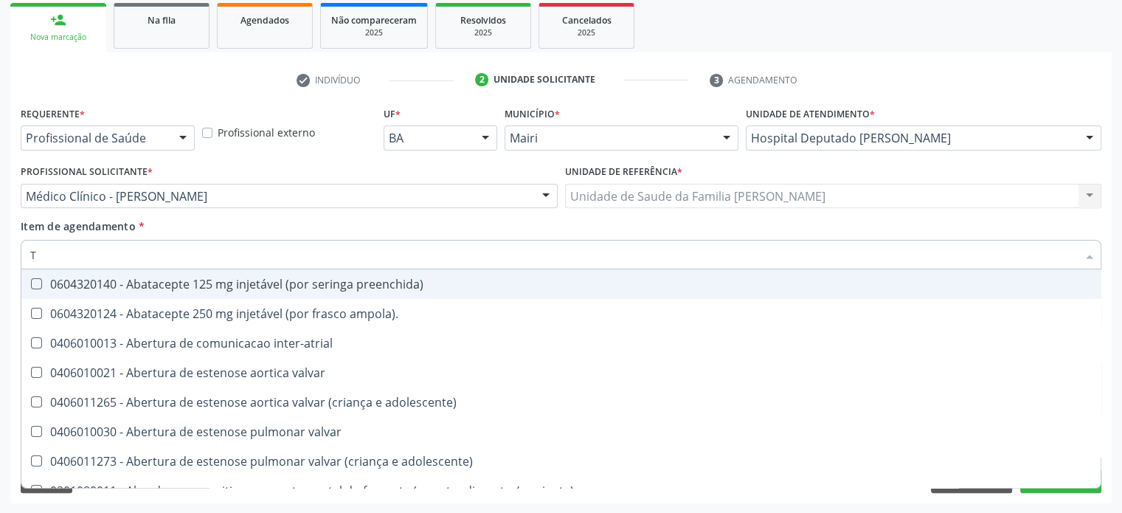
type input "TG"
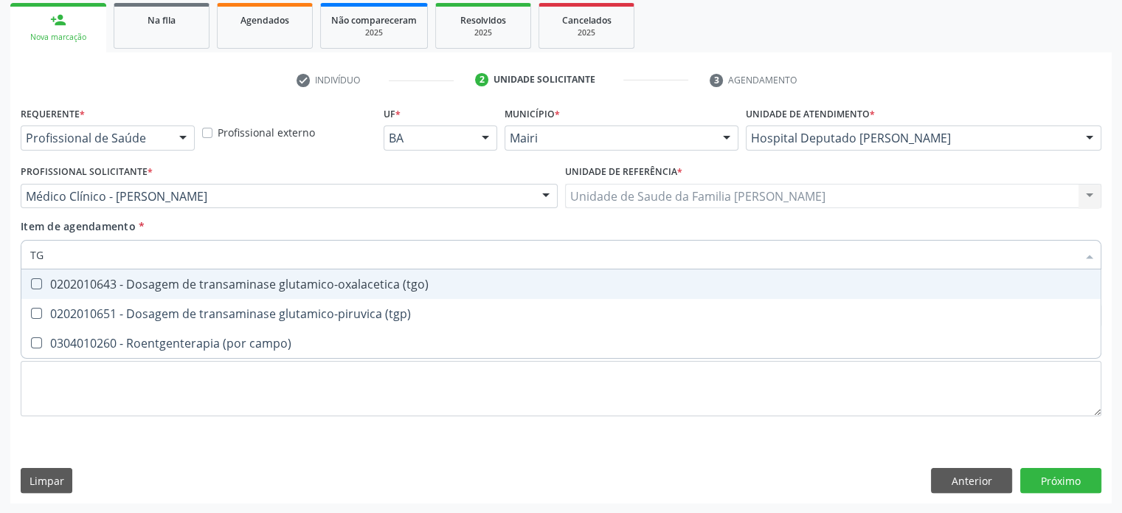
click at [106, 288] on div "0202010643 - Dosagem de transaminase glutamico-oxalacetica (tgo)" at bounding box center [560, 284] width 1061 height 12
checkbox \(tgo\) "true"
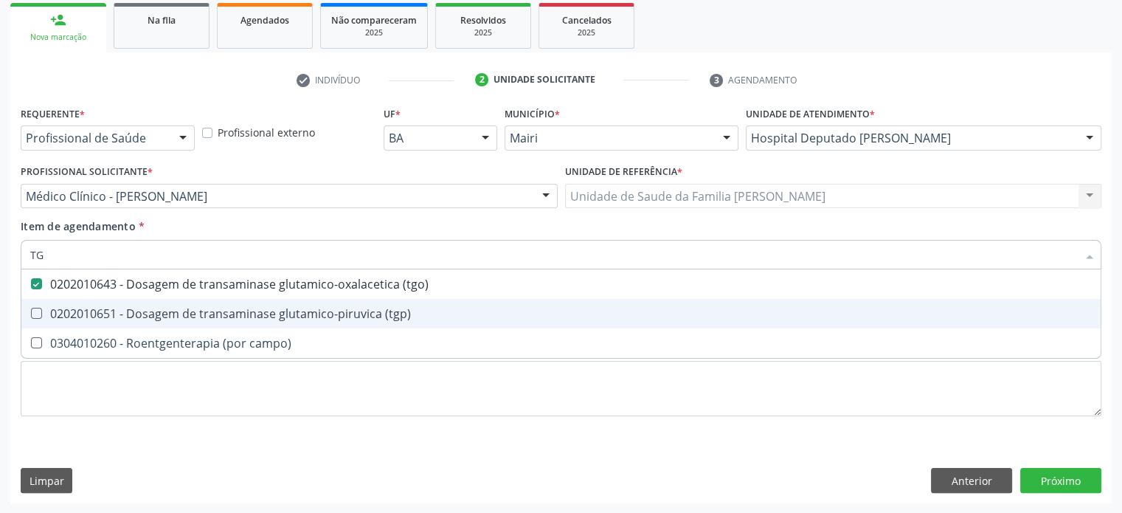
click at [103, 304] on span "0202010651 - Dosagem de transaminase glutamico-piruvica (tgp)" at bounding box center [560, 314] width 1079 height 30
checkbox \(tgp\) "true"
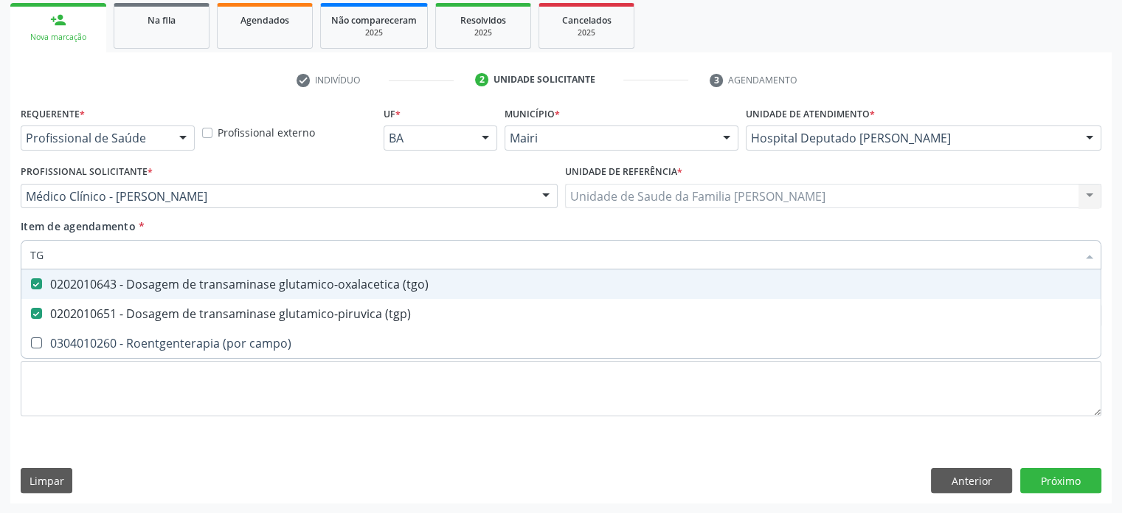
drag, startPoint x: 72, startPoint y: 253, endPoint x: 1, endPoint y: 253, distance: 70.1
click at [1, 253] on div "Acompanhamento Acompanhe a situação das marcações correntes e finalizadas Relat…" at bounding box center [561, 189] width 1122 height 650
type input "U"
checkbox \(tgo\) "false"
checkbox \(tgp\) "false"
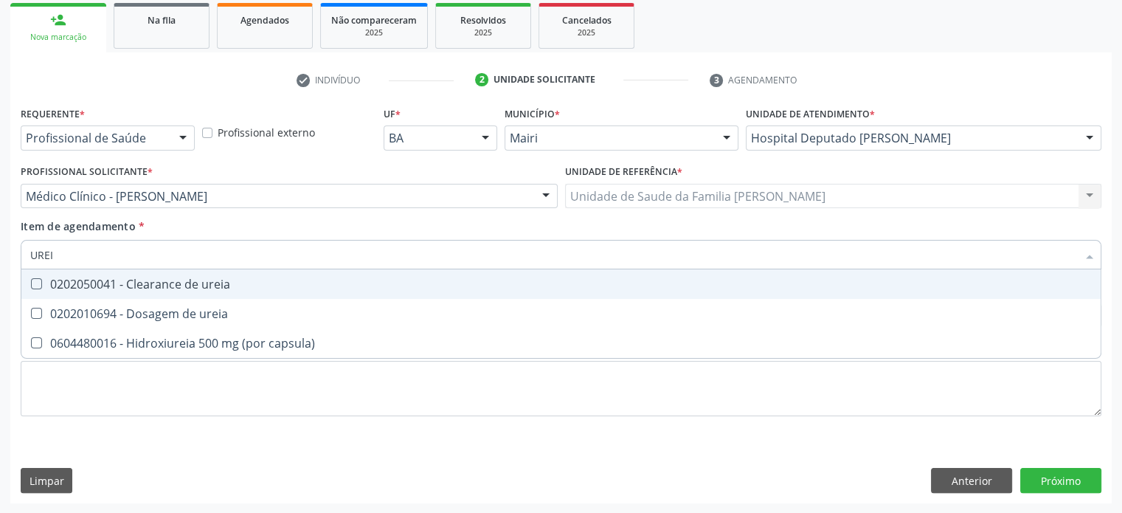
type input "UREIA"
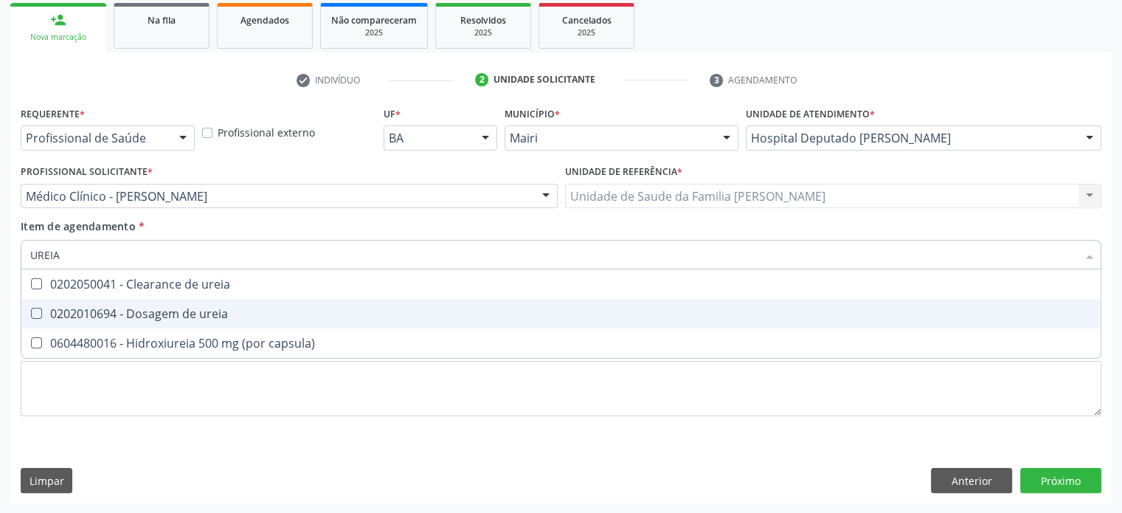
click at [112, 315] on div "0202010694 - Dosagem de ureia" at bounding box center [560, 314] width 1061 height 12
checkbox ureia "true"
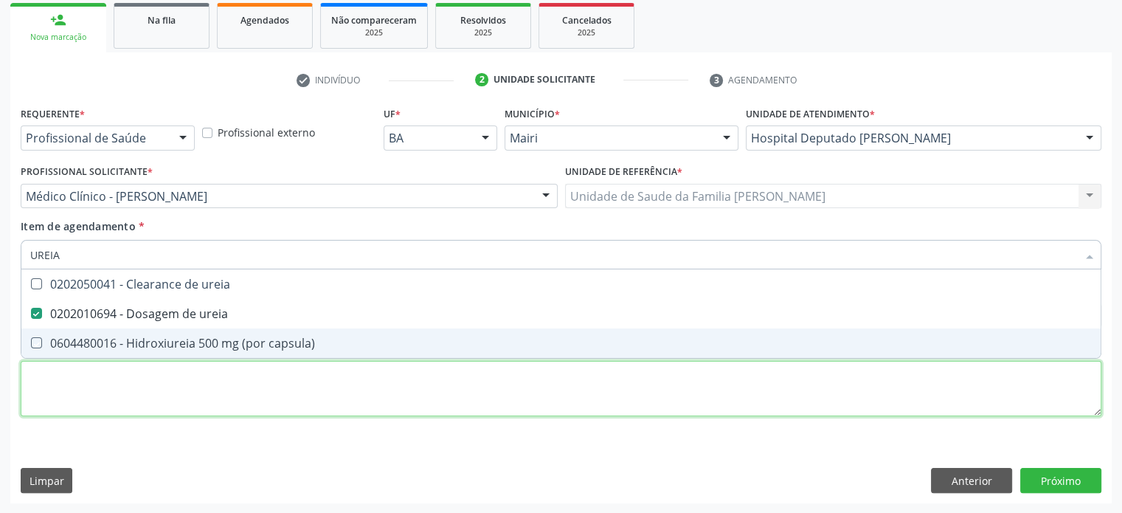
click at [74, 385] on div "Requerente * Profissional de Saúde Profissional de Saúde Paciente Nenhum result…" at bounding box center [561, 270] width 1081 height 334
checkbox capsula\) "true"
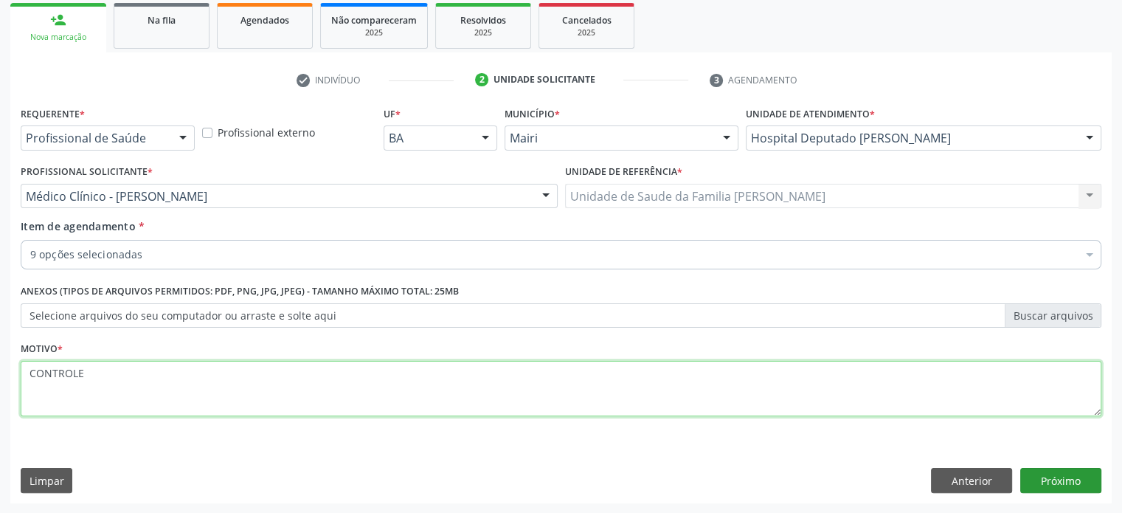
type textarea "CONTROLE"
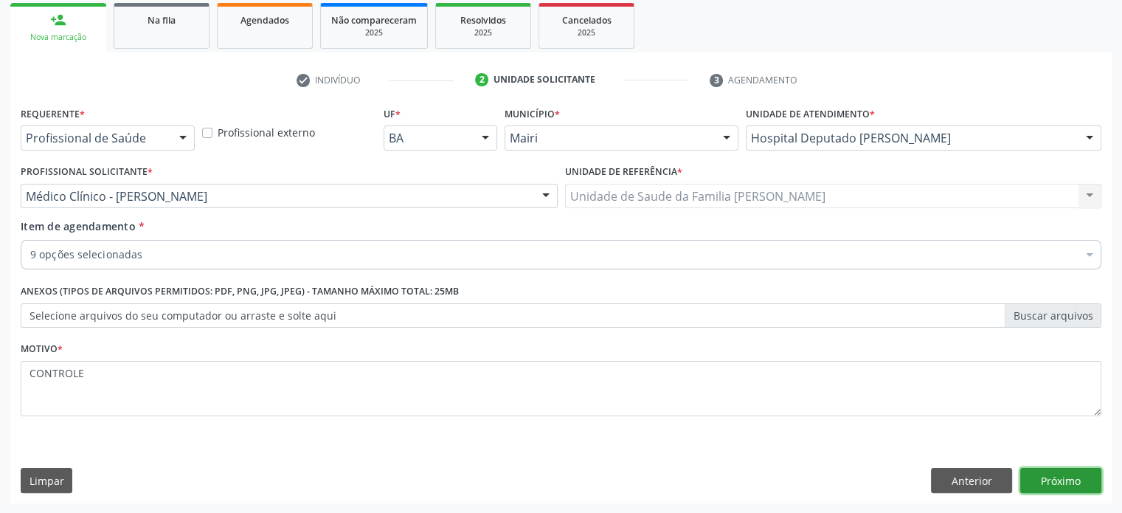
click at [1050, 479] on button "Próximo" at bounding box center [1060, 480] width 81 height 25
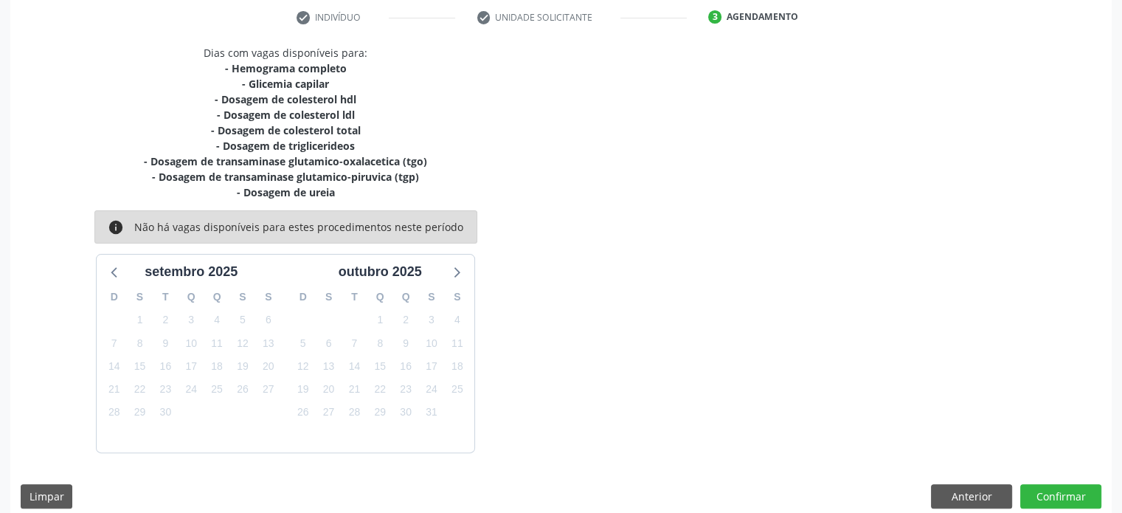
scroll to position [295, 0]
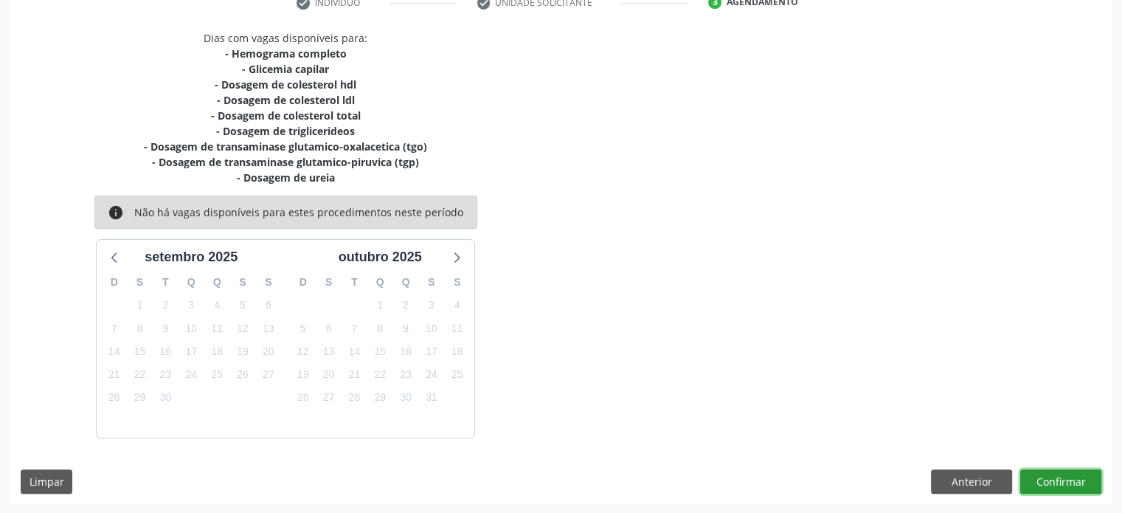
click at [1074, 476] on button "Confirmar" at bounding box center [1060, 481] width 81 height 25
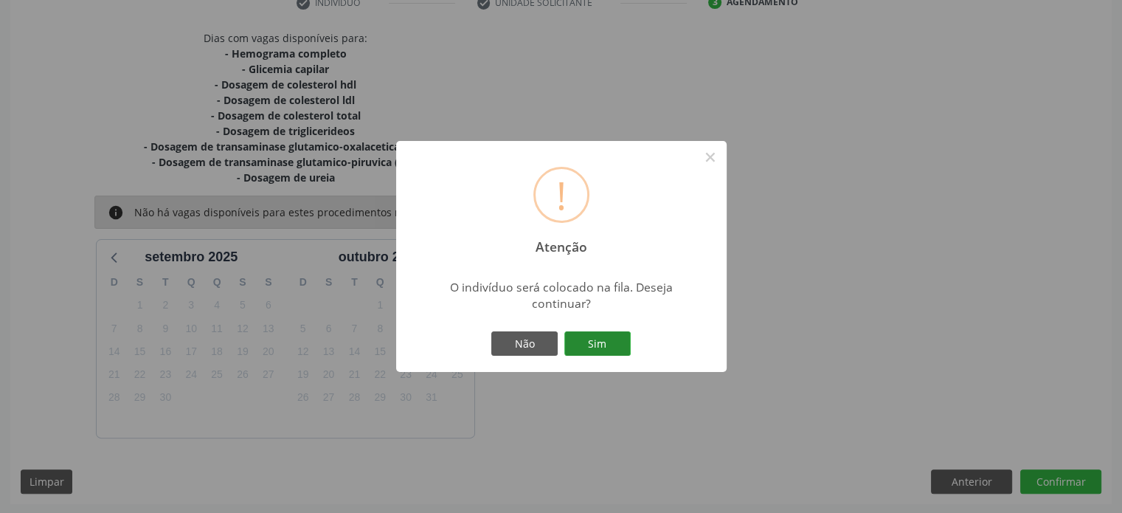
click at [599, 338] on button "Sim" at bounding box center [597, 343] width 66 height 25
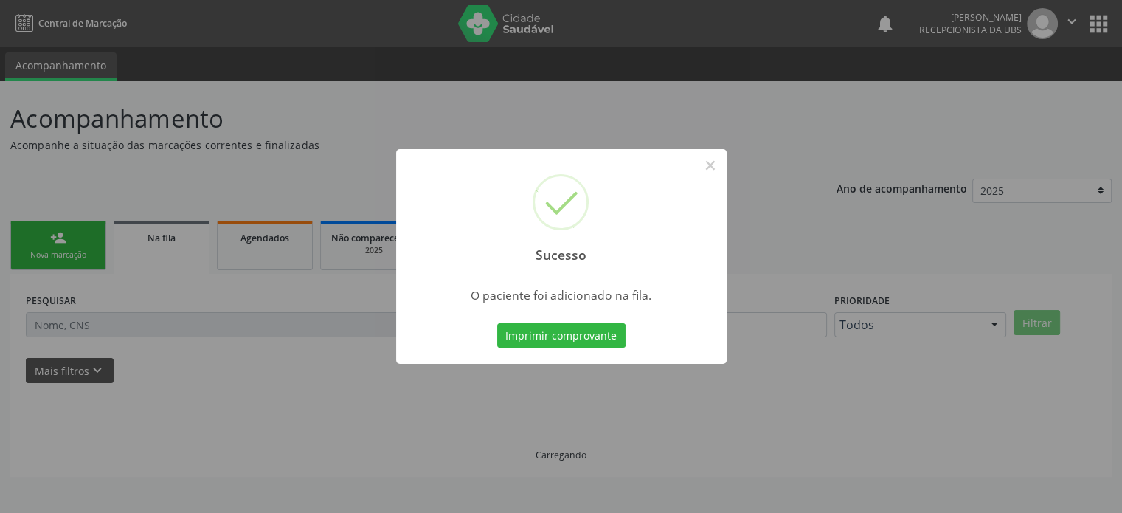
scroll to position [0, 0]
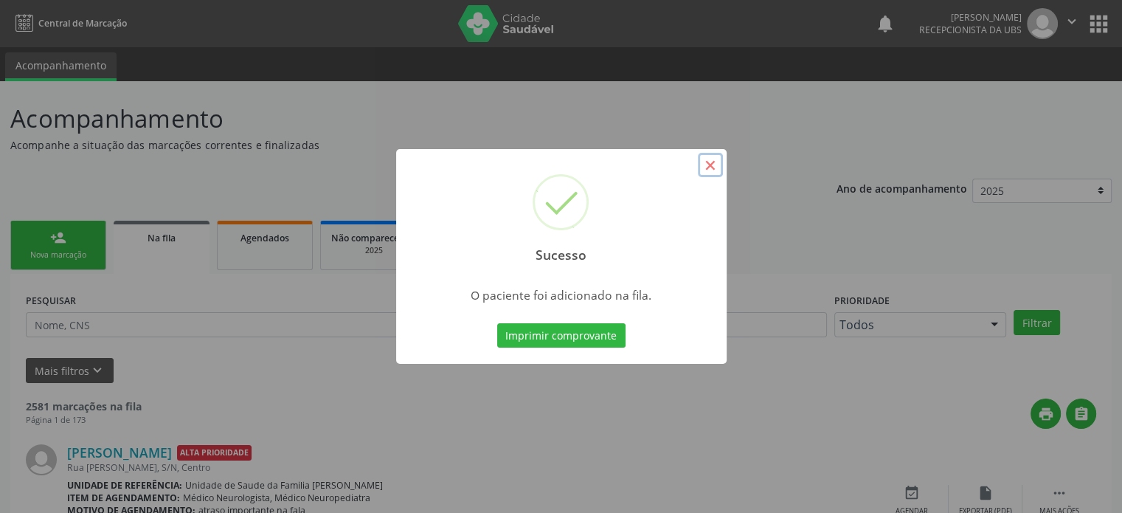
click at [716, 167] on button "×" at bounding box center [710, 165] width 25 height 25
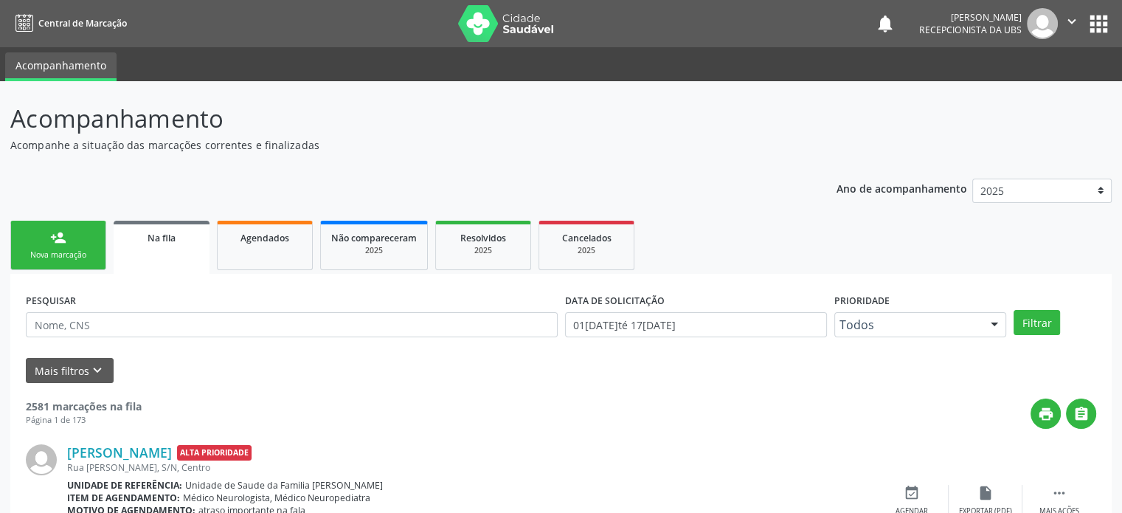
click at [80, 256] on div "Nova marcação" at bounding box center [58, 254] width 74 height 11
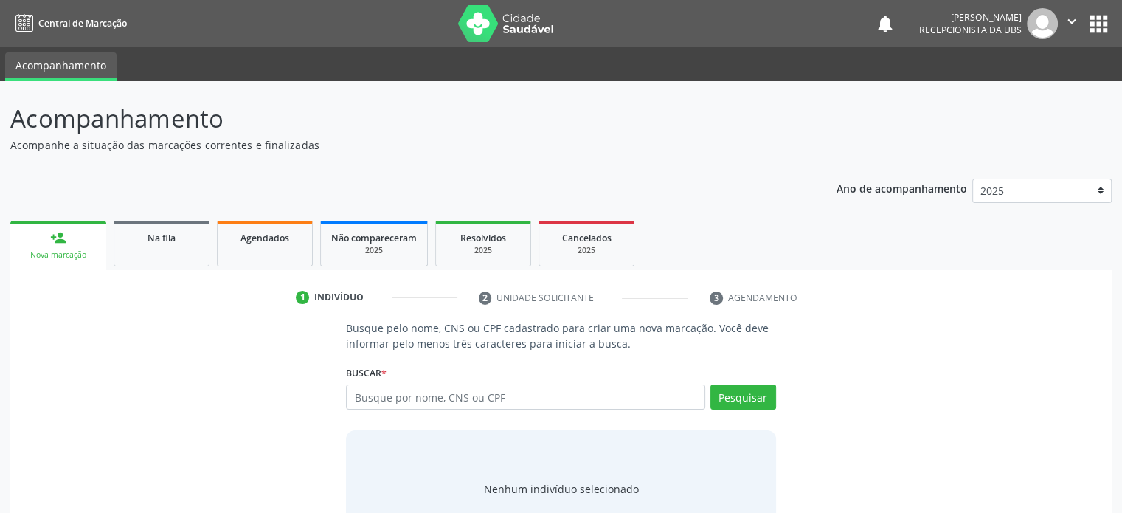
drag, startPoint x: 13, startPoint y: 119, endPoint x: 701, endPoint y: 259, distance: 703.0
click at [701, 259] on div "Acompanhamento Acompanhe a situação das marcações correntes e finalizadas Relat…" at bounding box center [560, 329] width 1101 height 458
click at [677, 249] on ul "person_add Nova marcação Na fila Agendados Não compareceram 2025 Resolvidos 202…" at bounding box center [560, 243] width 1101 height 53
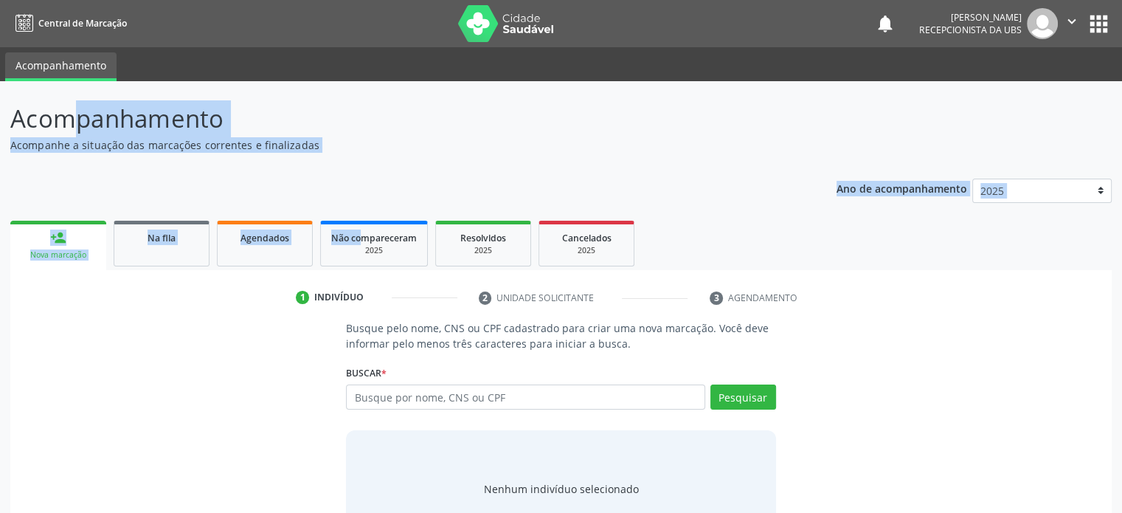
drag, startPoint x: 12, startPoint y: 115, endPoint x: 363, endPoint y: 161, distance: 354.0
click at [363, 161] on div "Acompanhamento Acompanhe a situação das marcações correntes e finalizadas Relat…" at bounding box center [560, 329] width 1101 height 458
click at [378, 152] on p "Acompanhe a situação das marcações correntes e finalizadas" at bounding box center [395, 144] width 771 height 15
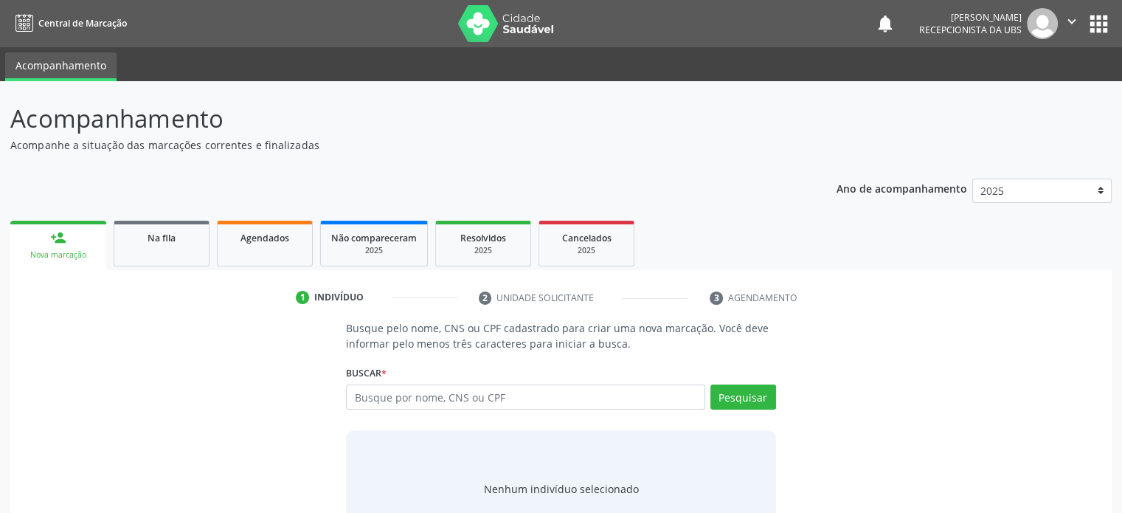
scroll to position [55, 0]
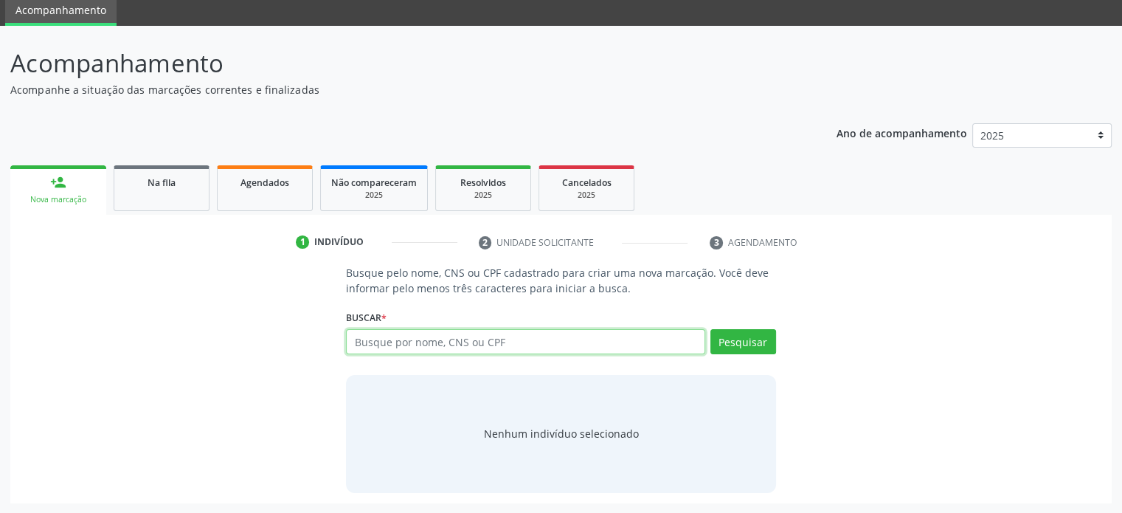
click at [381, 338] on input "text" at bounding box center [525, 341] width 358 height 25
click at [79, 195] on div "Nova marcação" at bounding box center [58, 199] width 75 height 11
click at [190, 185] on div "Na fila" at bounding box center [162, 181] width 74 height 15
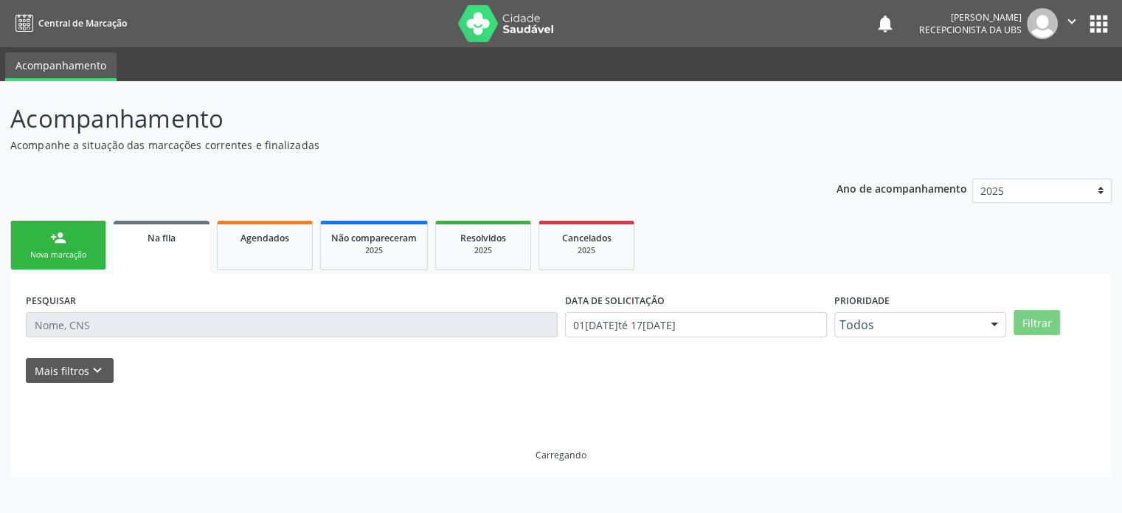
scroll to position [0, 0]
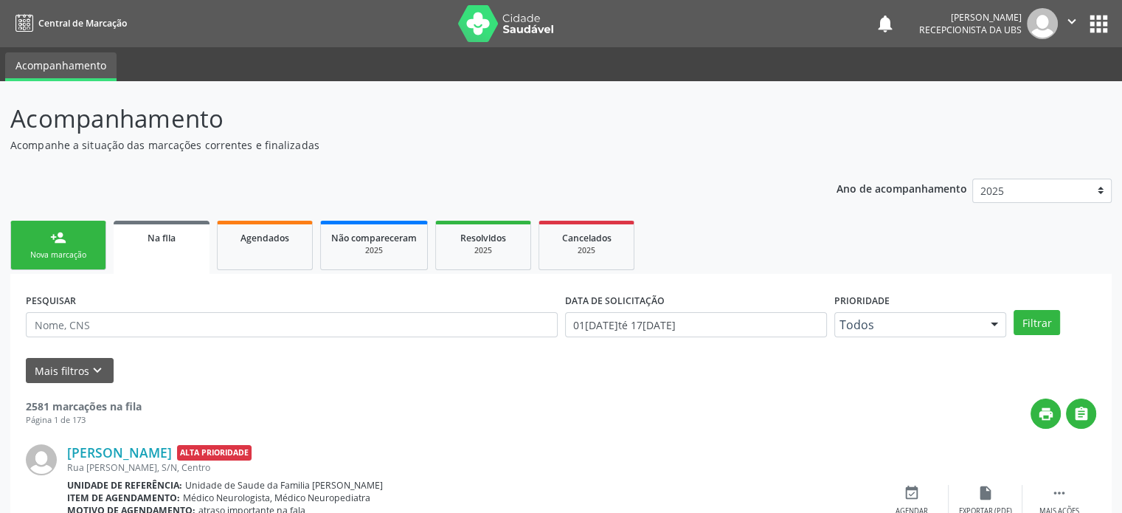
click at [68, 245] on link "person_add Nova marcação" at bounding box center [58, 245] width 96 height 49
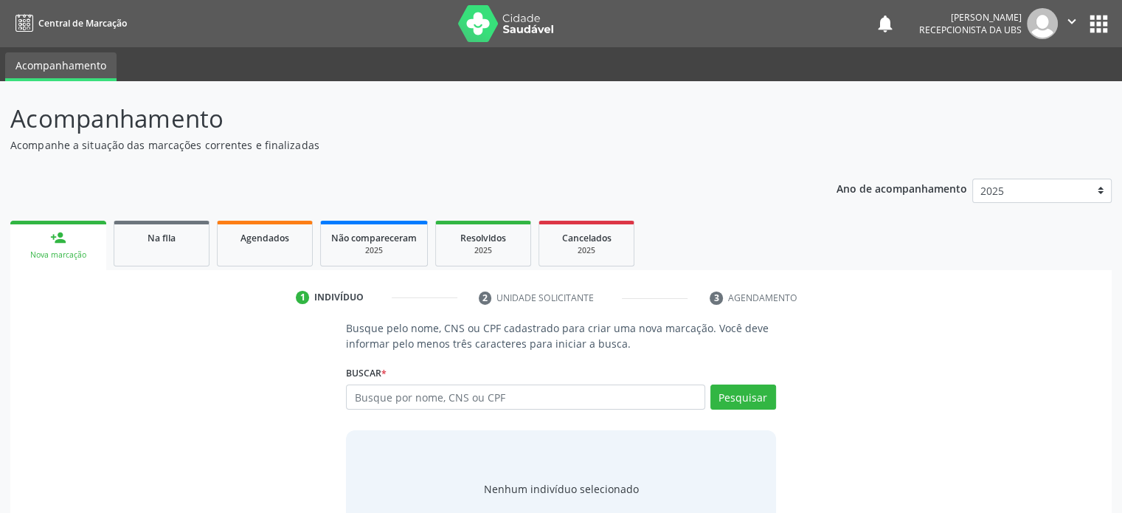
click at [1074, 21] on icon "" at bounding box center [1072, 21] width 16 height 16
click at [1011, 88] on link "Sair" at bounding box center [1034, 90] width 102 height 21
